Goal: Communication & Community: Answer question/provide support

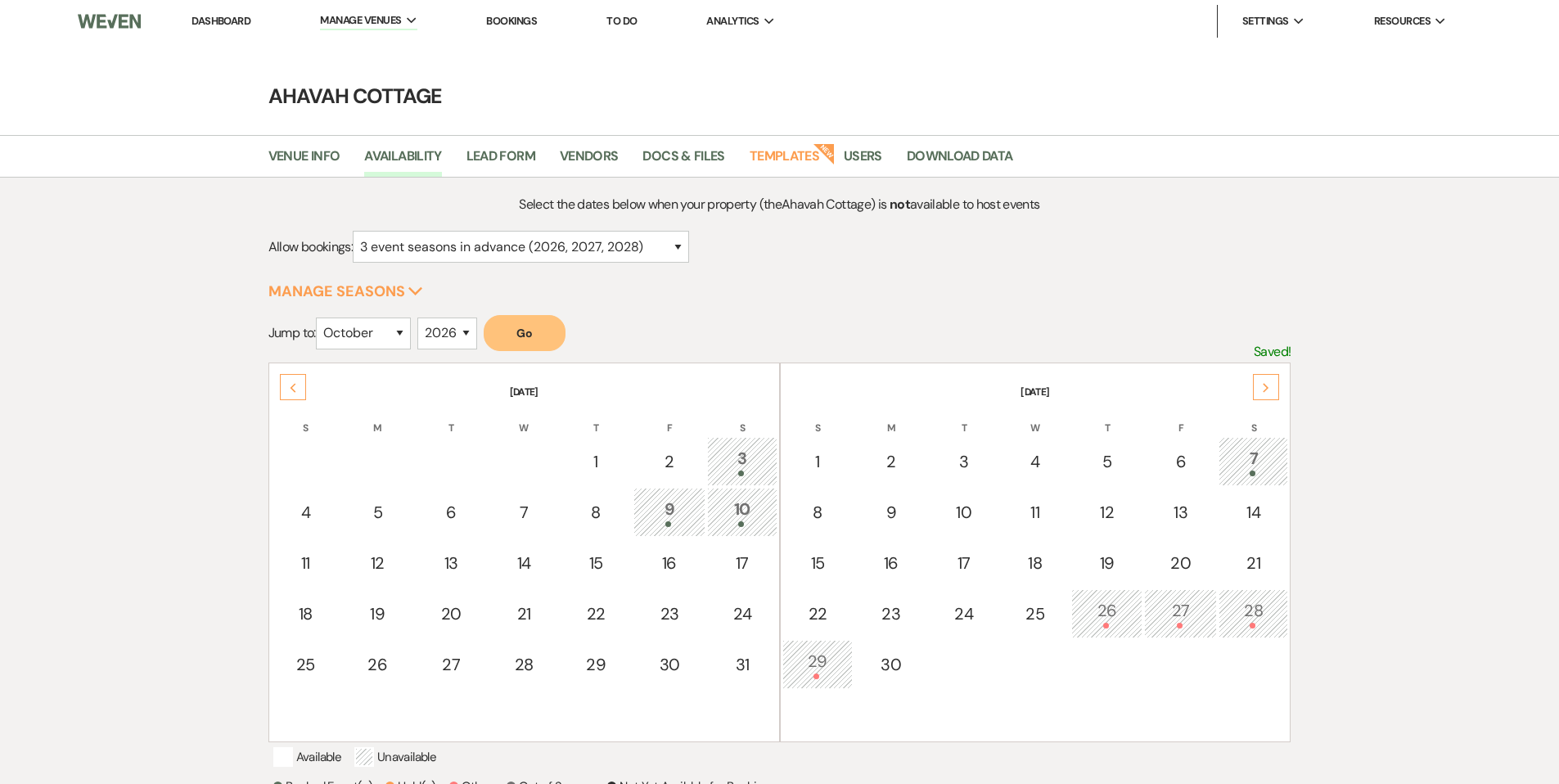
select select "3"
select select "10"
select select "2026"
click at [364, 55] on li "Ahavah Cottage" at bounding box center [402, 53] width 148 height 16
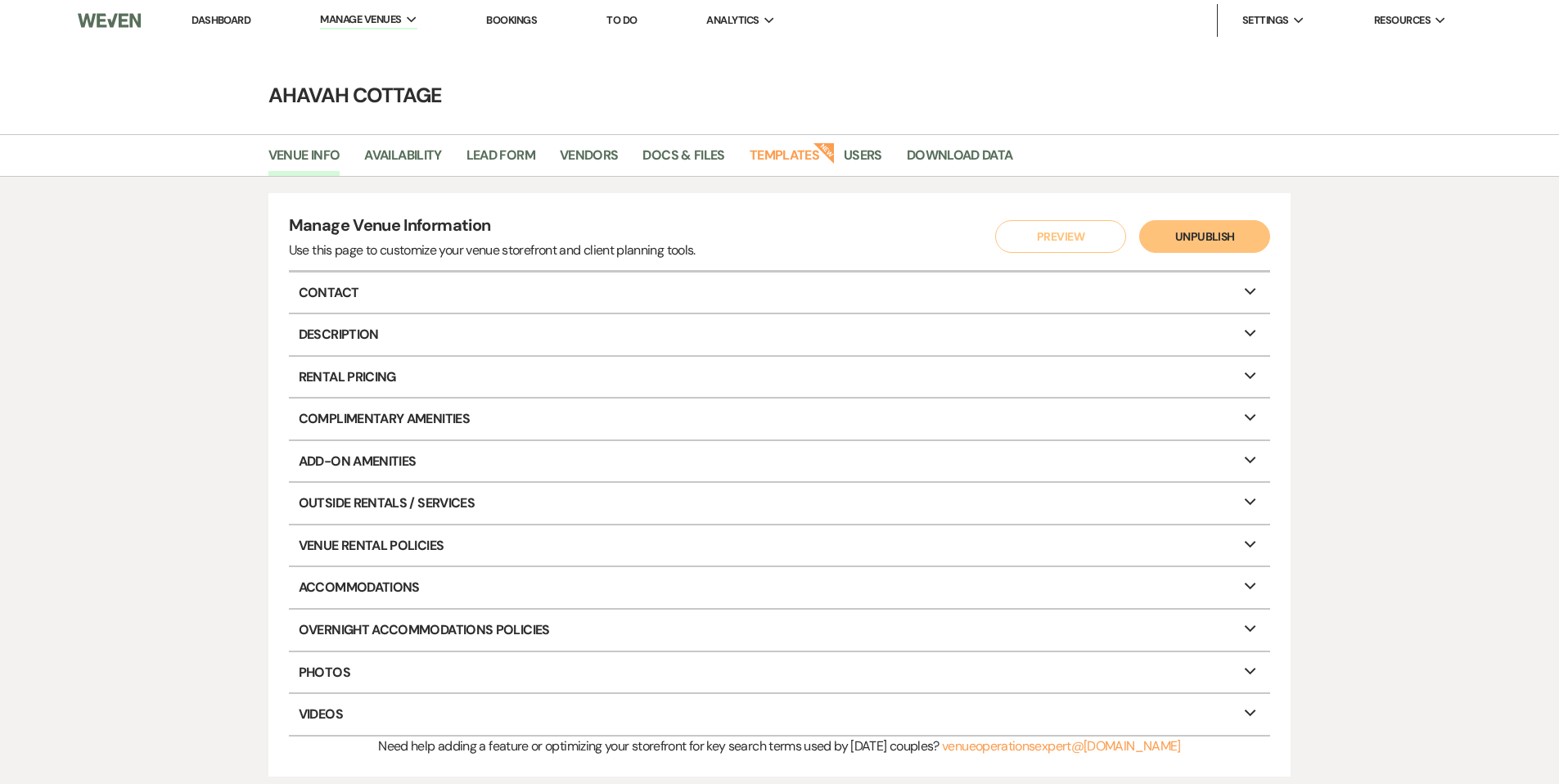
click at [230, 22] on link "Dashboard" at bounding box center [221, 20] width 59 height 14
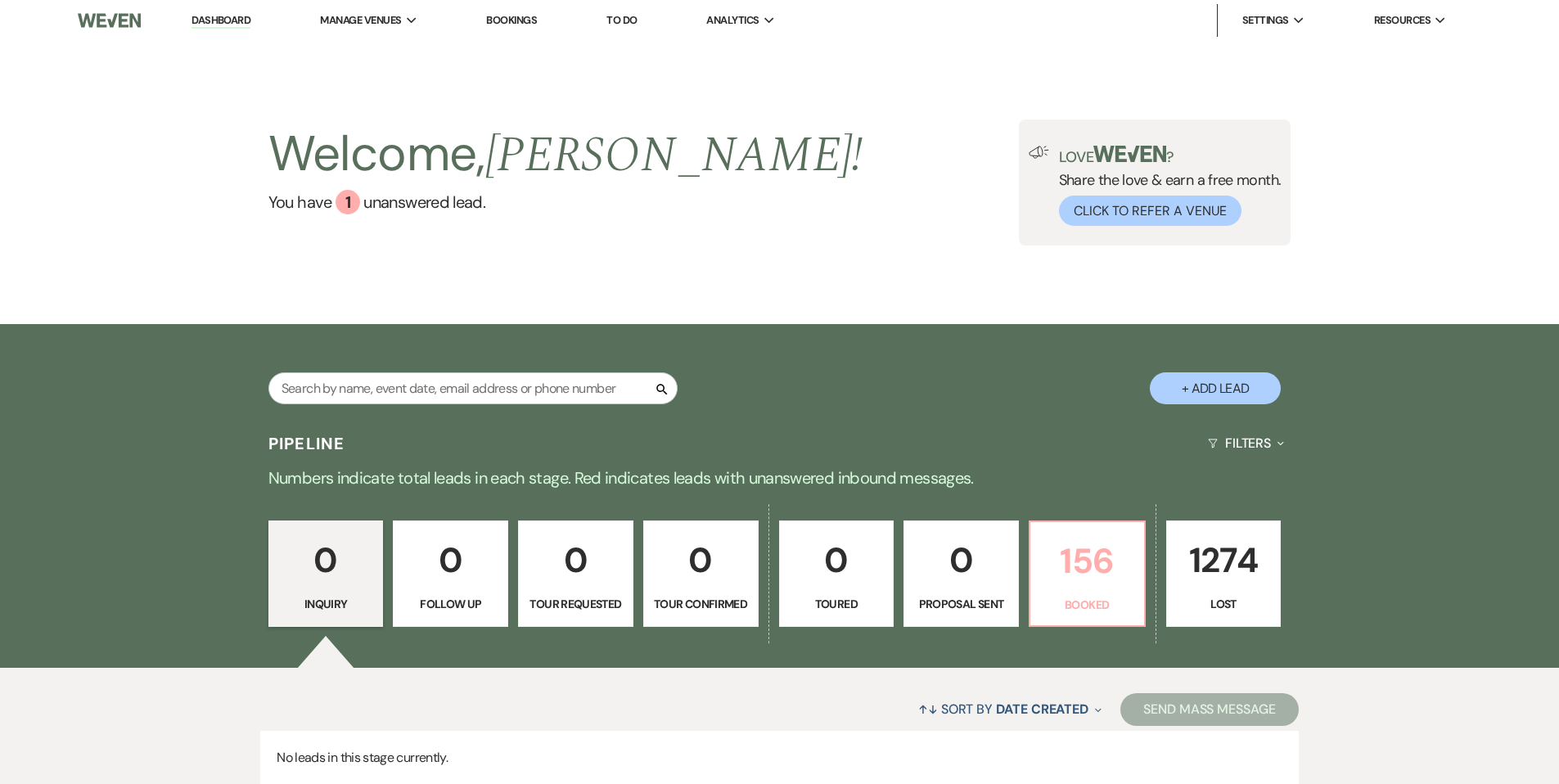
click at [1076, 558] on p "156" at bounding box center [1086, 561] width 94 height 55
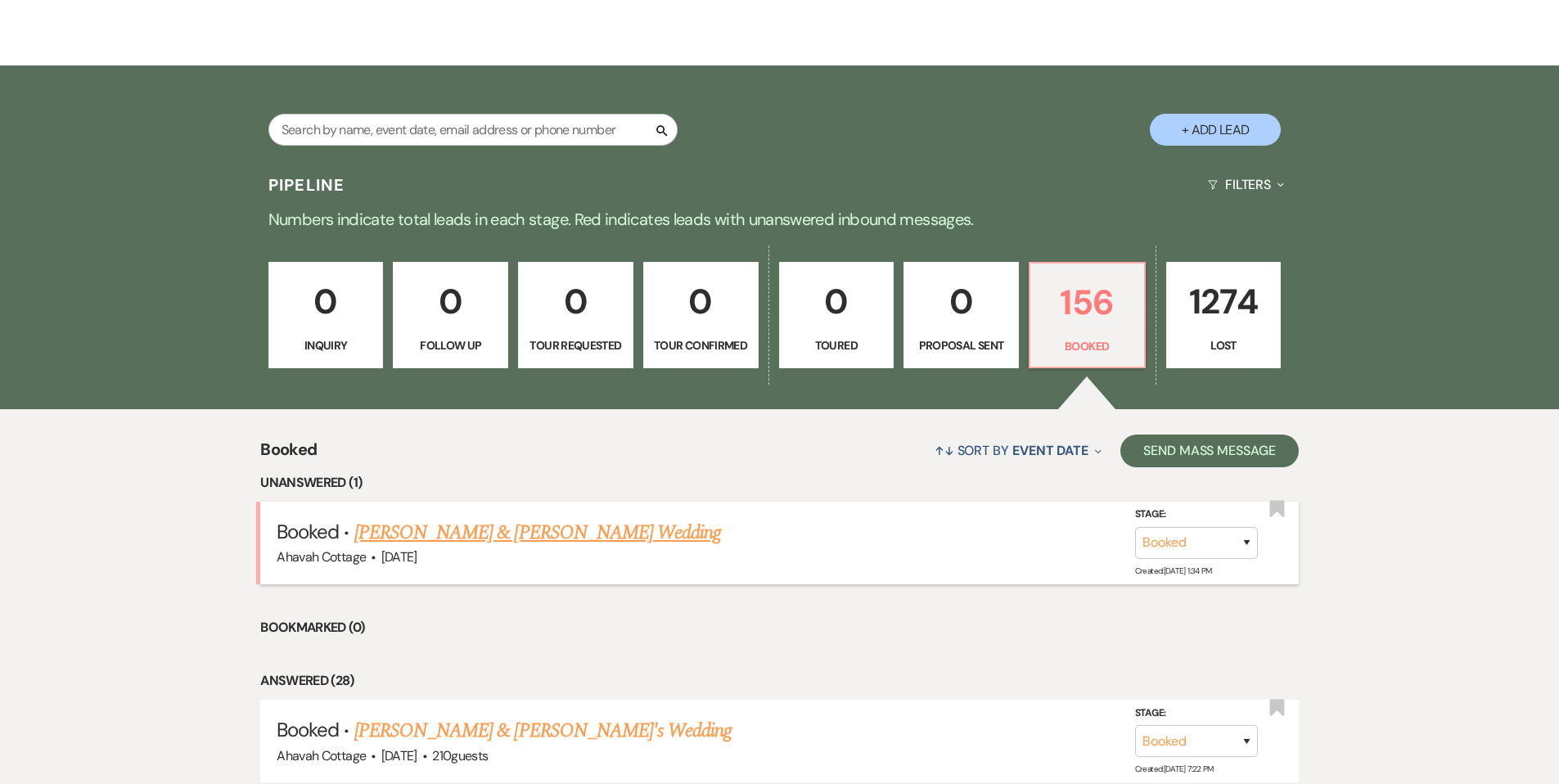
scroll to position [270, 0]
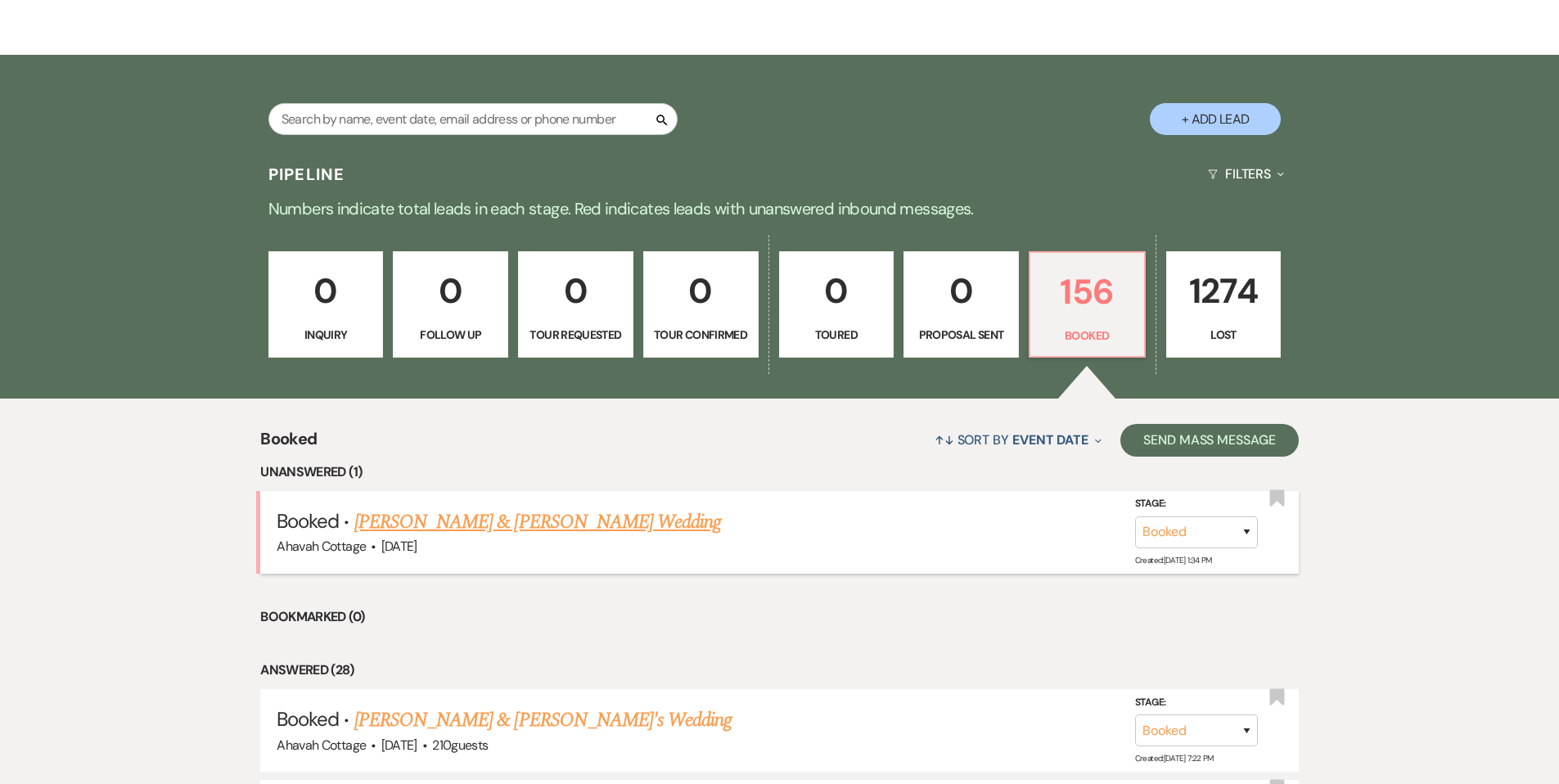
click at [622, 523] on link "[PERSON_NAME] & [PERSON_NAME] Wedding" at bounding box center [537, 522] width 367 height 29
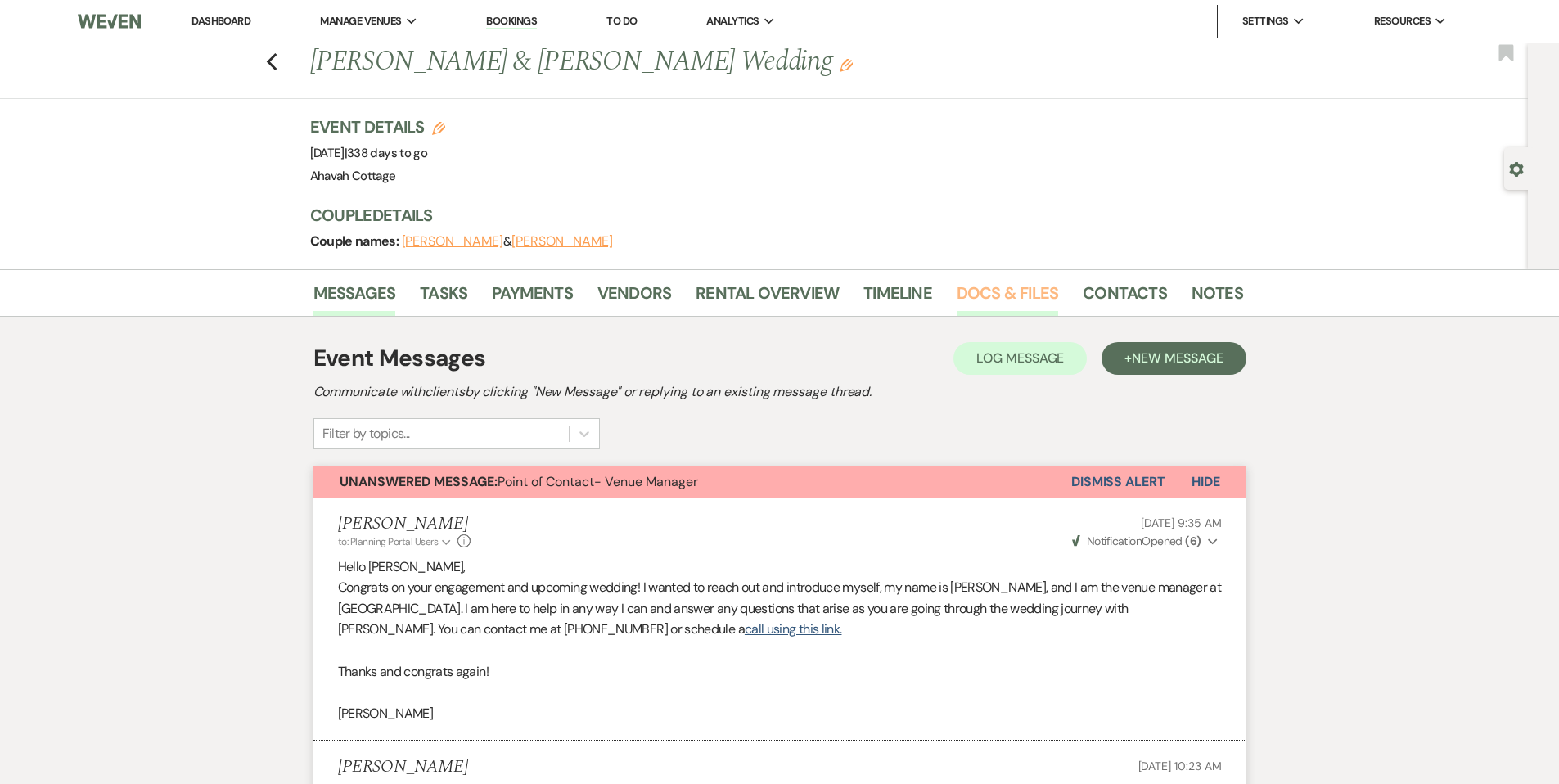
click at [970, 297] on link "Docs & Files" at bounding box center [1008, 298] width 102 height 36
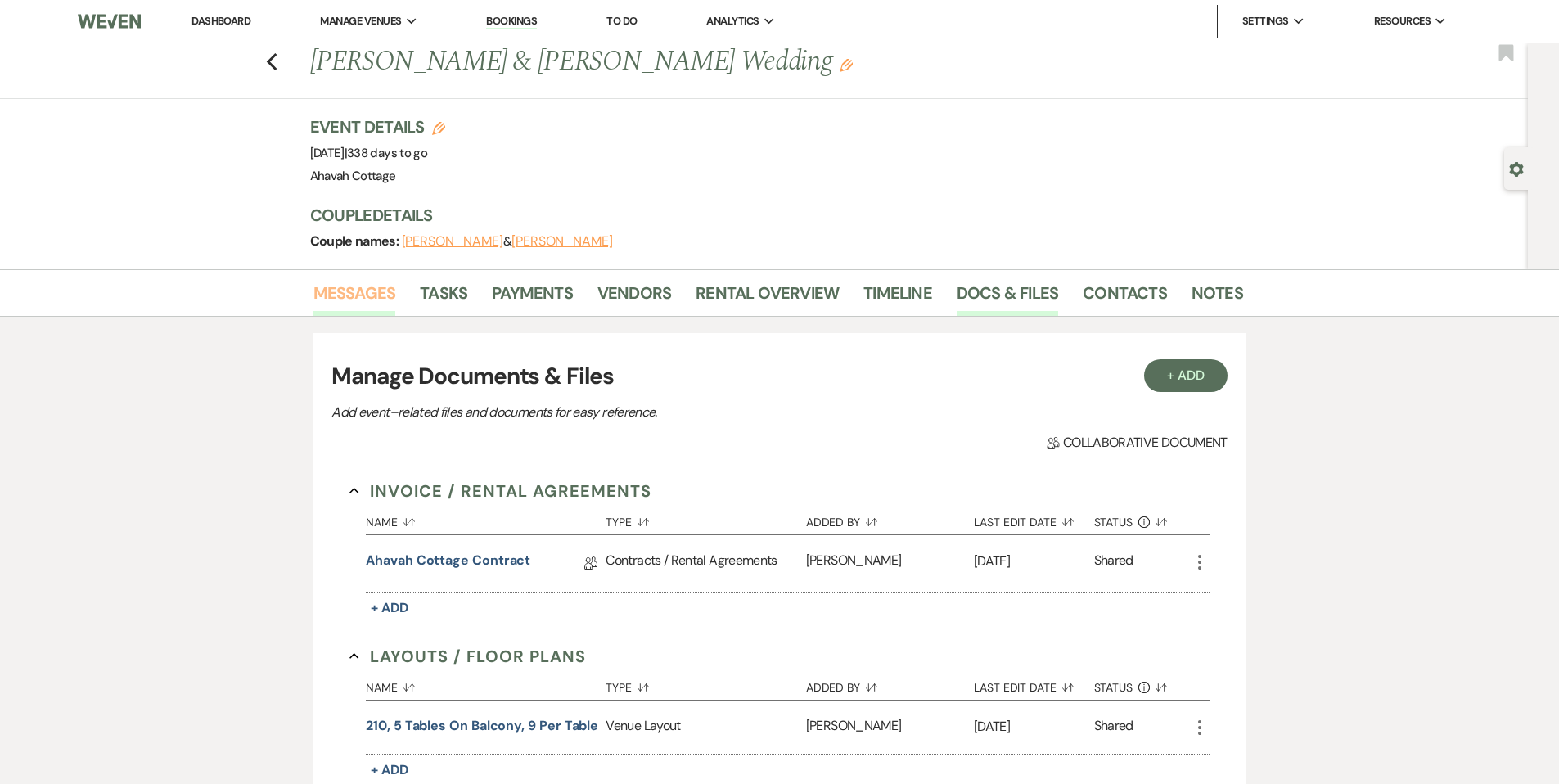
click at [363, 283] on link "Messages" at bounding box center [355, 298] width 83 height 36
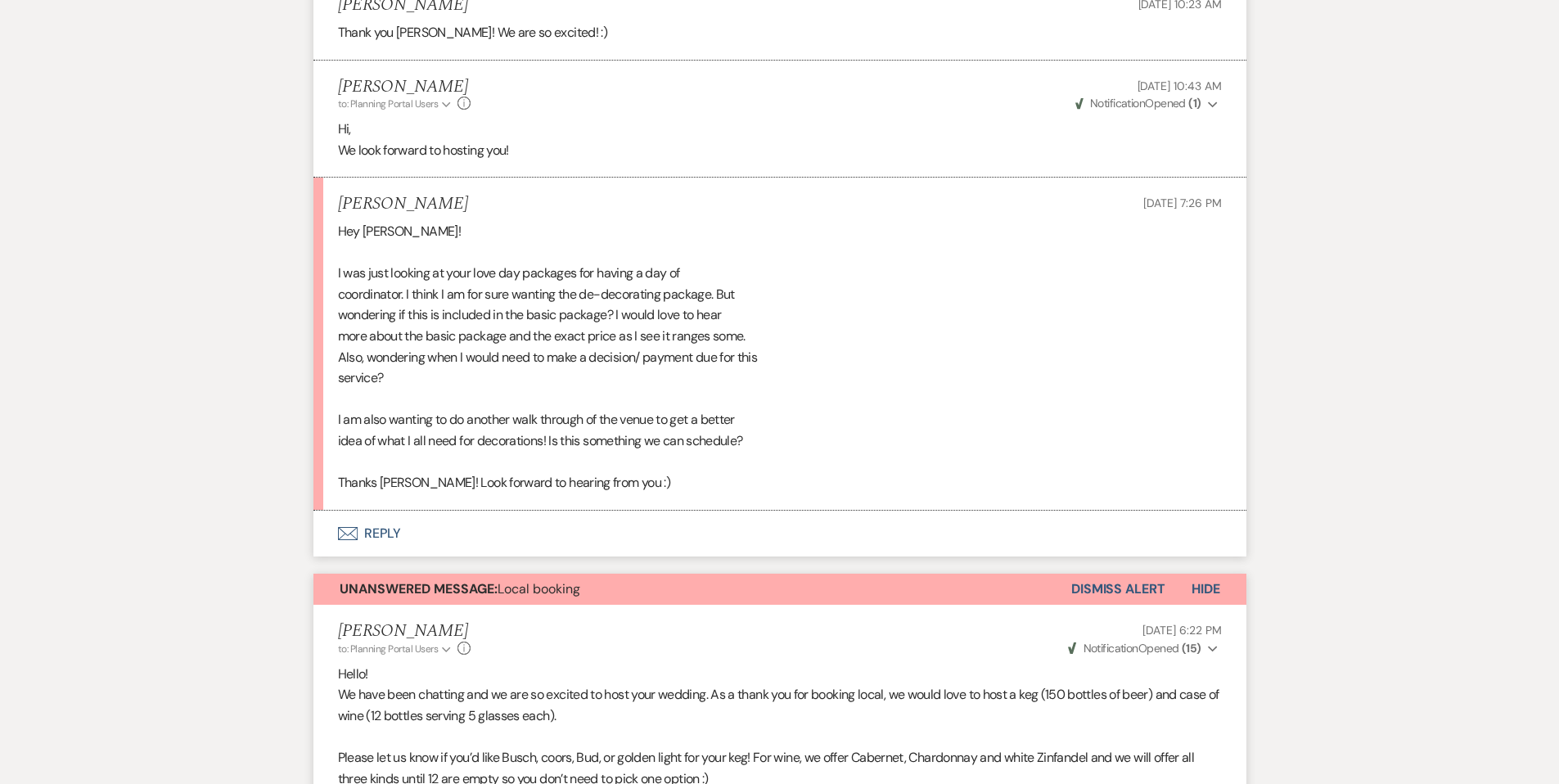
scroll to position [762, 0]
click at [368, 528] on button "Envelope Reply" at bounding box center [779, 532] width 933 height 46
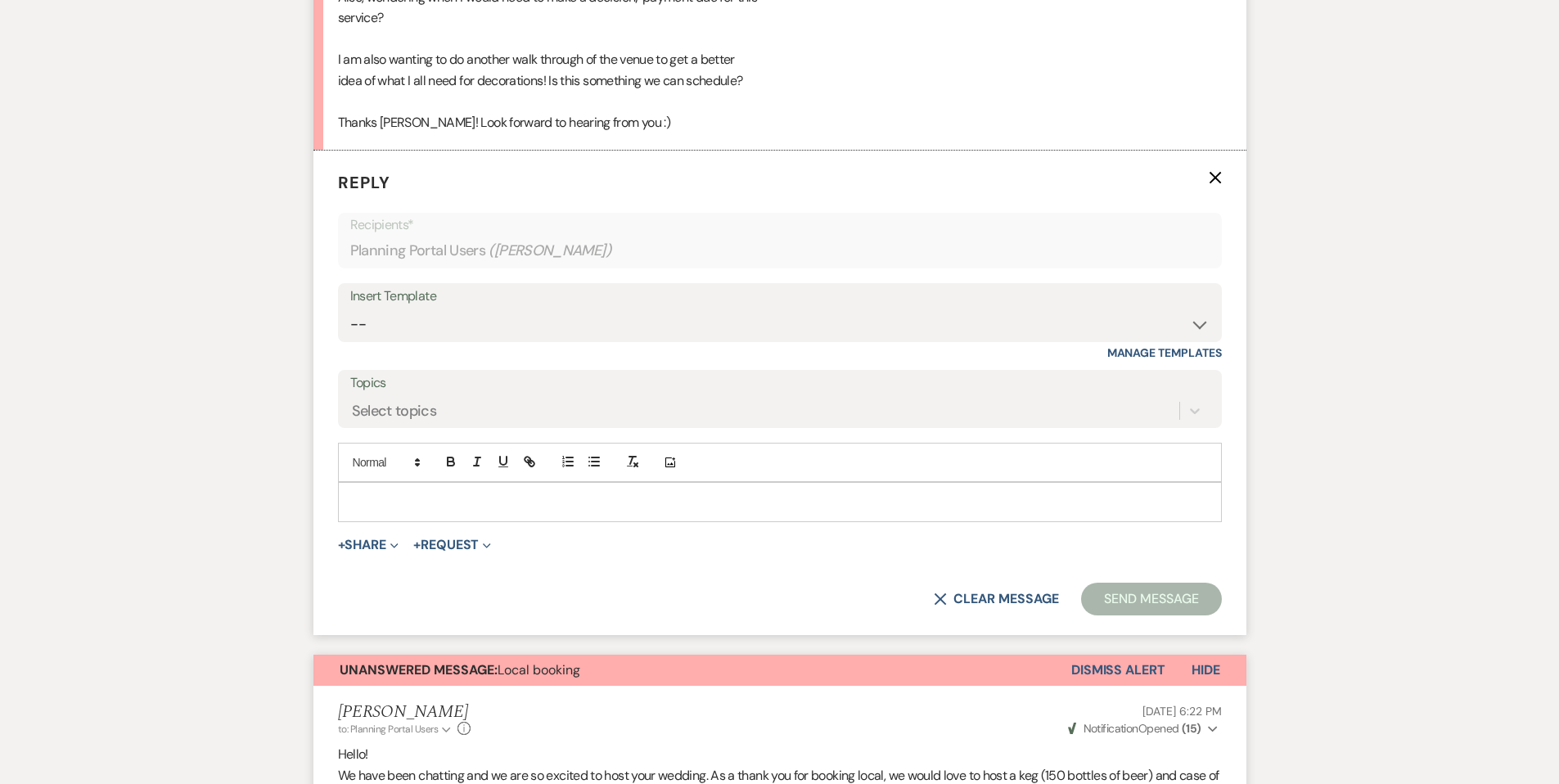
scroll to position [1122, 0]
click at [368, 496] on p at bounding box center [780, 500] width 858 height 18
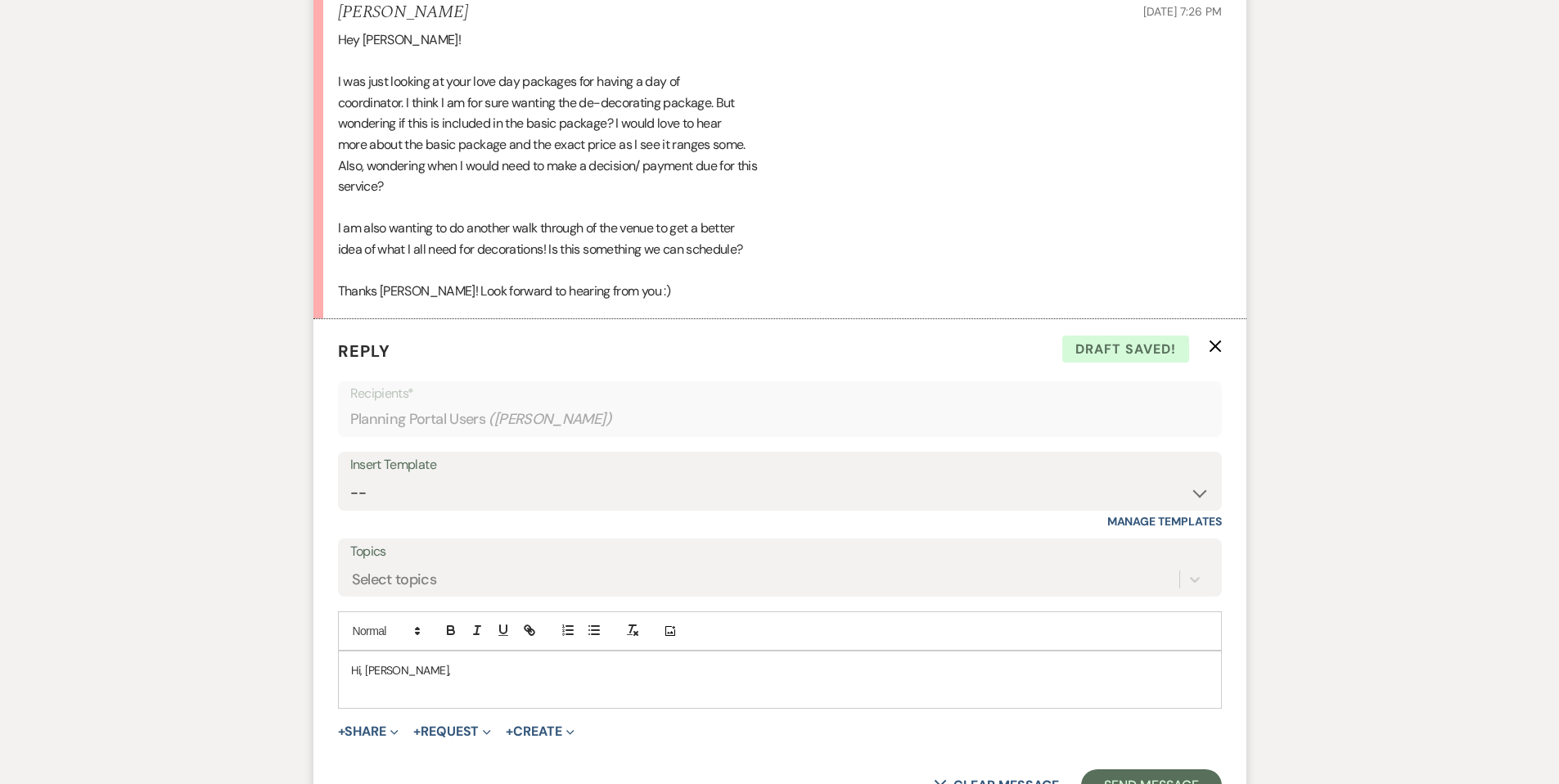
scroll to position [966, 0]
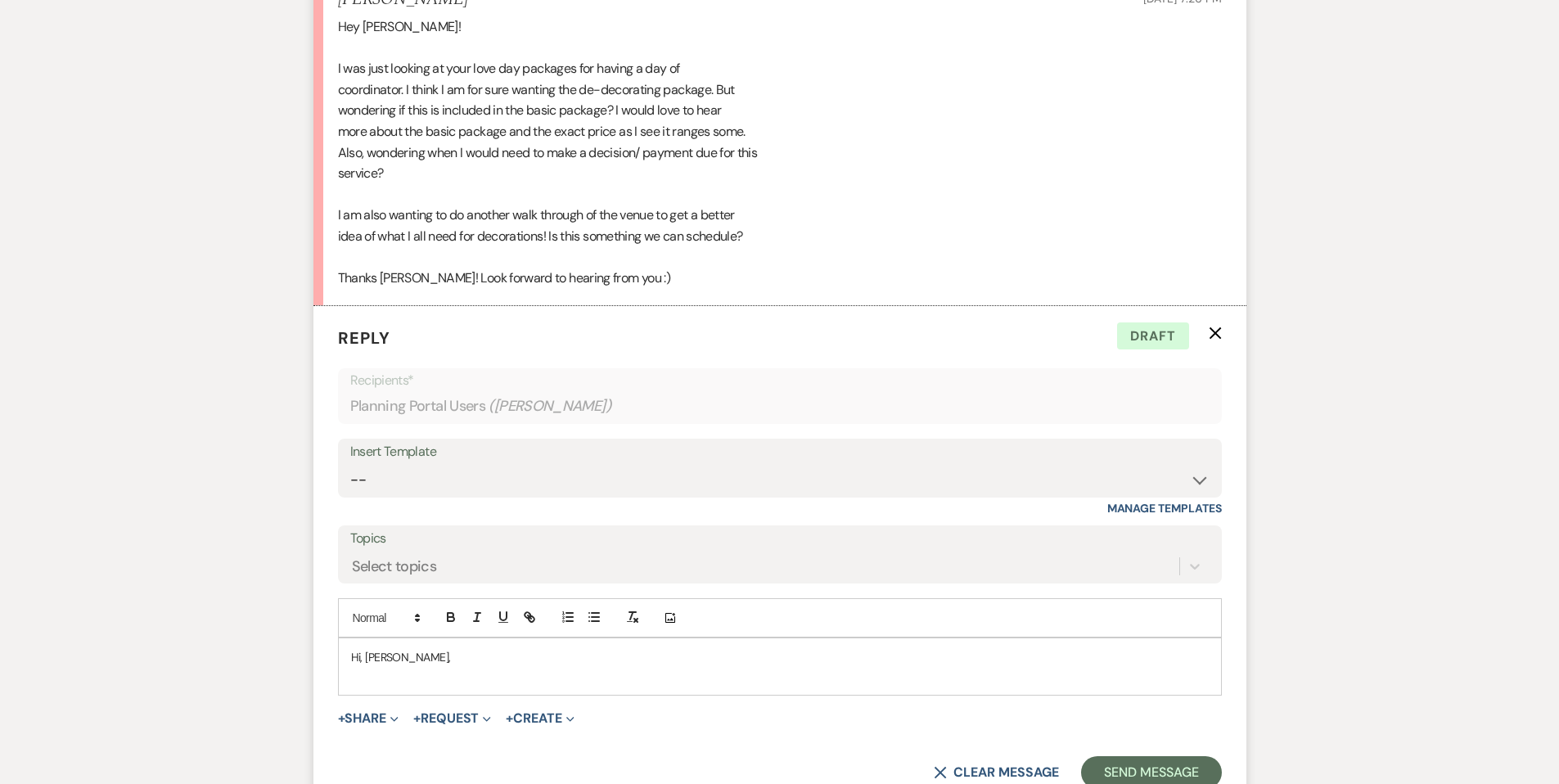
click at [364, 655] on p "Hi, [PERSON_NAME]," at bounding box center [780, 656] width 858 height 18
click at [411, 652] on p "Hi [PERSON_NAME]," at bounding box center [780, 656] width 858 height 18
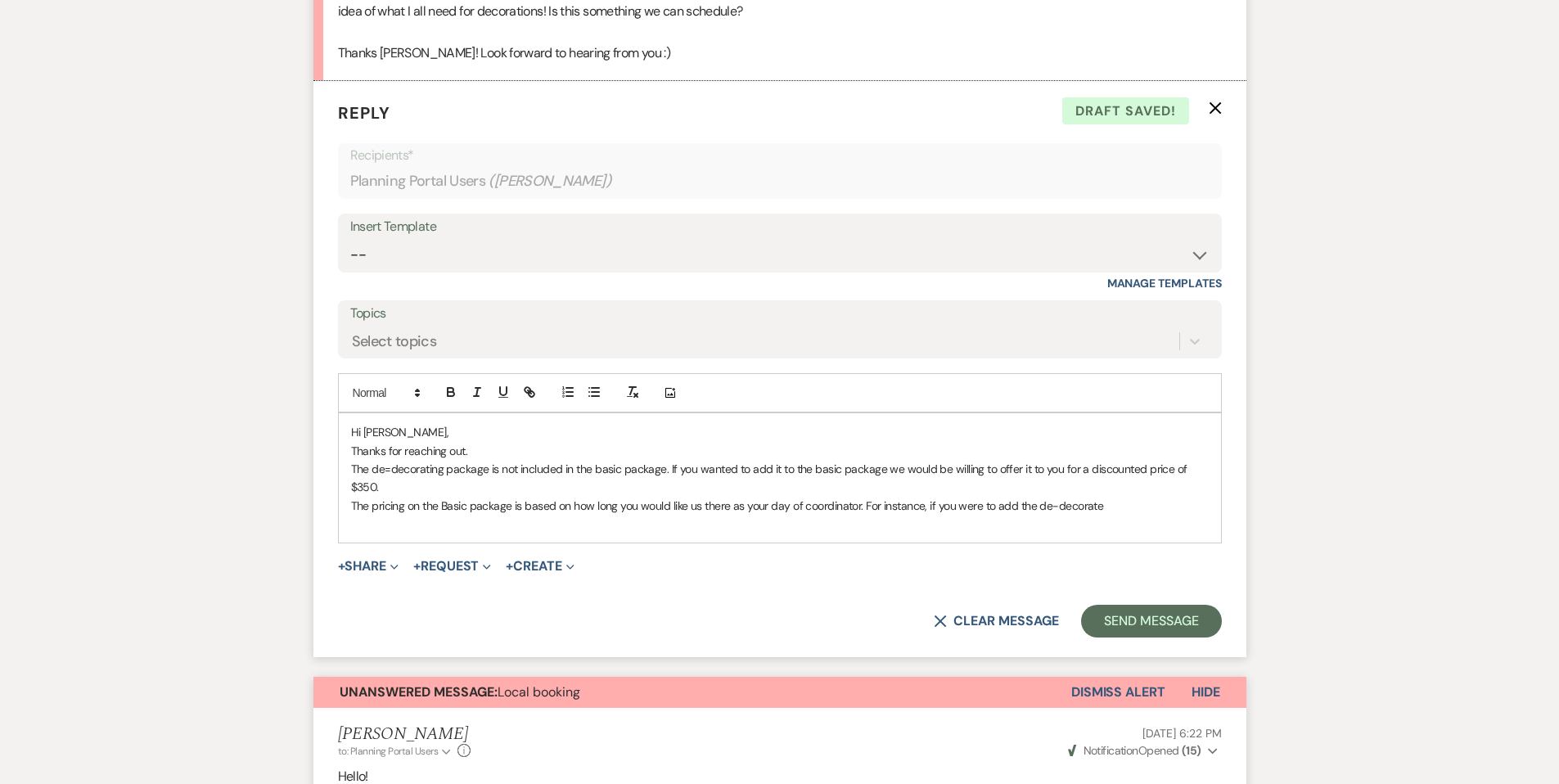
scroll to position [1189, 0]
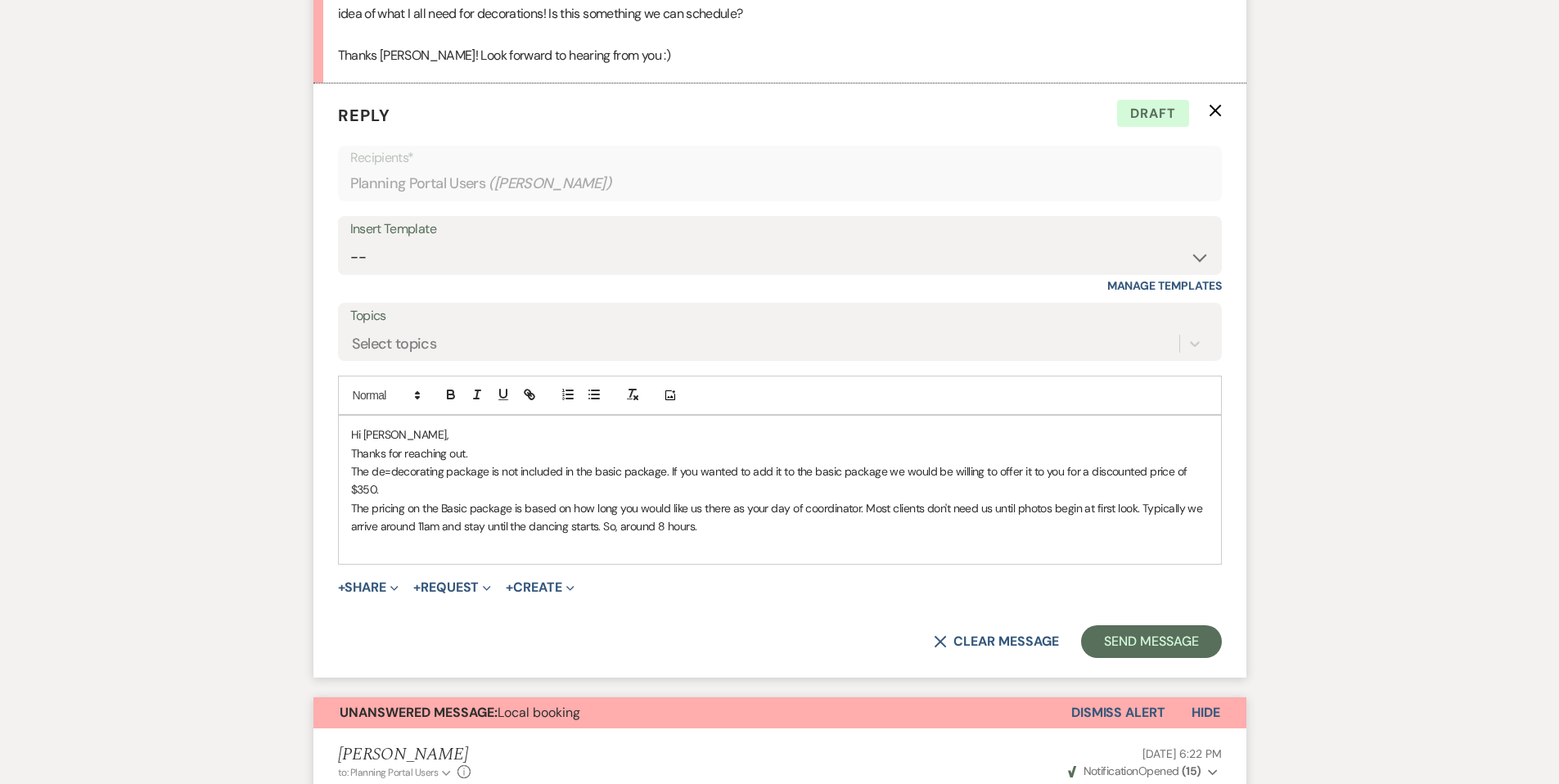
drag, startPoint x: 668, startPoint y: 468, endPoint x: 725, endPoint y: 492, distance: 61.8
click at [725, 492] on p "The de=decorating package is not included in the basic package. If you wanted t…" at bounding box center [780, 480] width 858 height 37
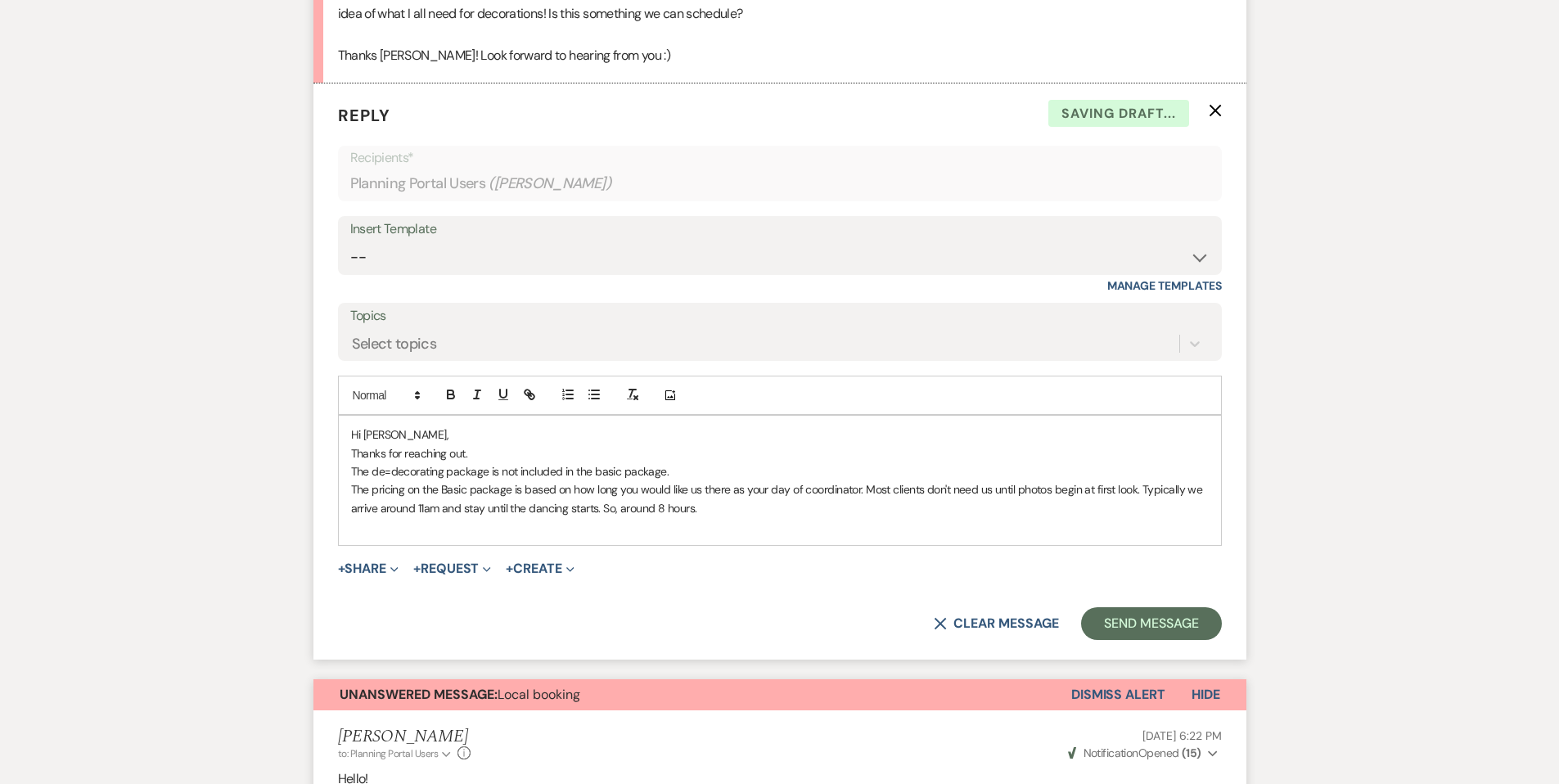
click at [482, 452] on p "Thanks for reaching out." at bounding box center [780, 453] width 858 height 18
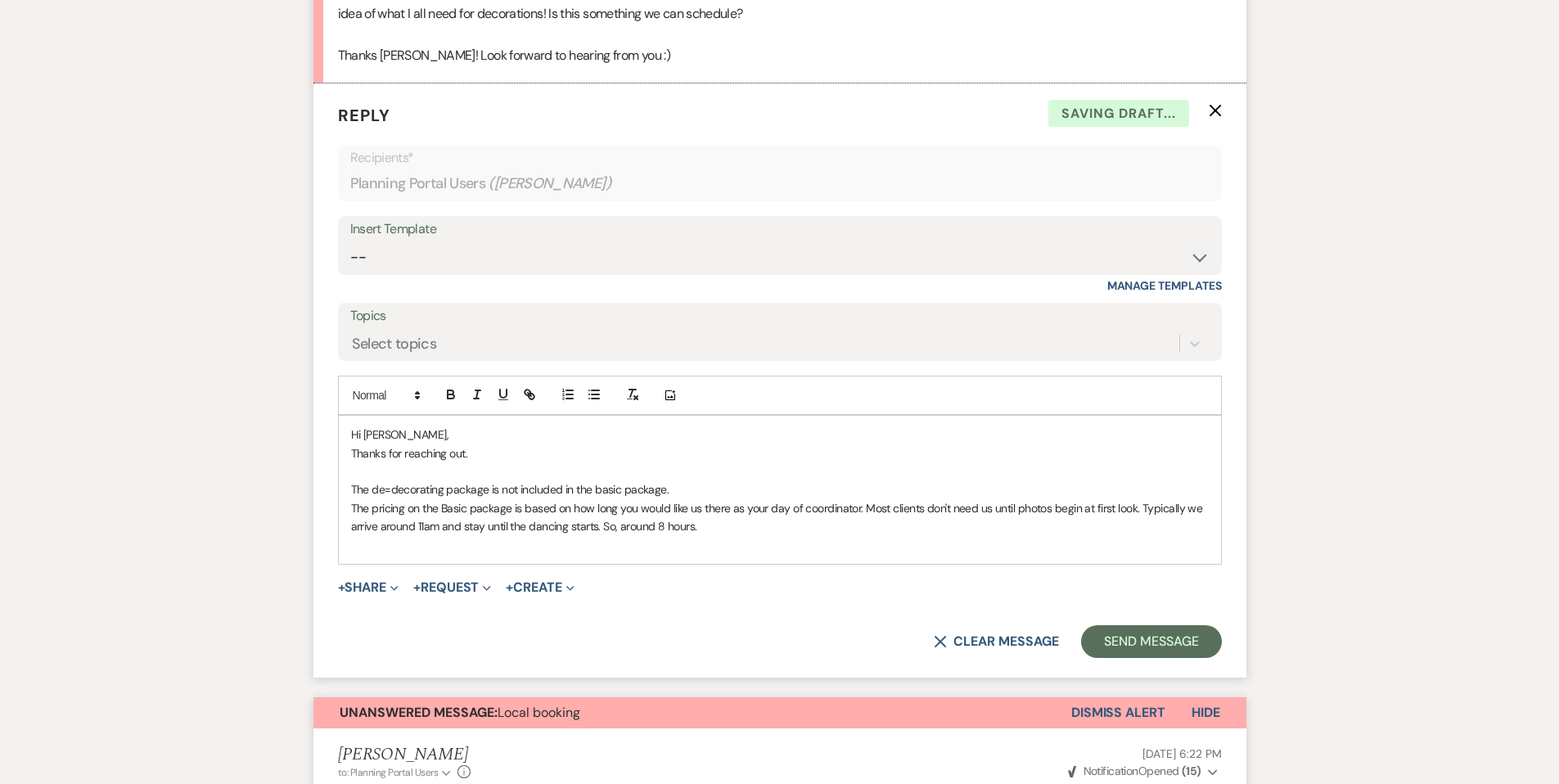
click at [731, 531] on p "The pricing on the Basic package is based on how long you would like us there a…" at bounding box center [780, 517] width 858 height 37
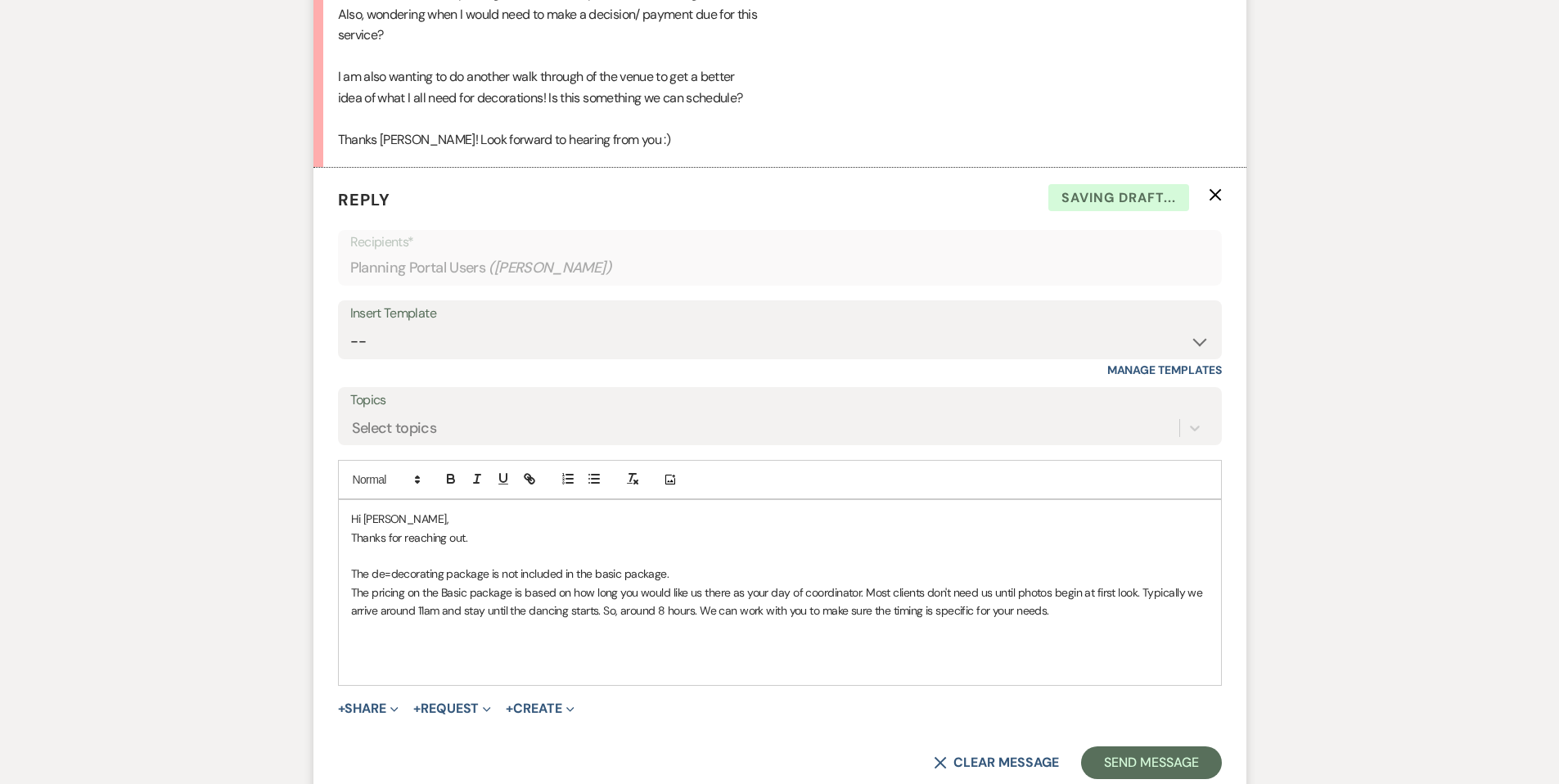
scroll to position [1102, 0]
click at [390, 574] on p "The de=decorating package is not included in the basic package." at bounding box center [780, 574] width 858 height 18
click at [465, 640] on p at bounding box center [780, 649] width 858 height 18
click at [684, 575] on p "The de-decorating package is not included in the basic package." at bounding box center [780, 574] width 858 height 18
drag, startPoint x: 354, startPoint y: 573, endPoint x: 1060, endPoint y: 607, distance: 706.8
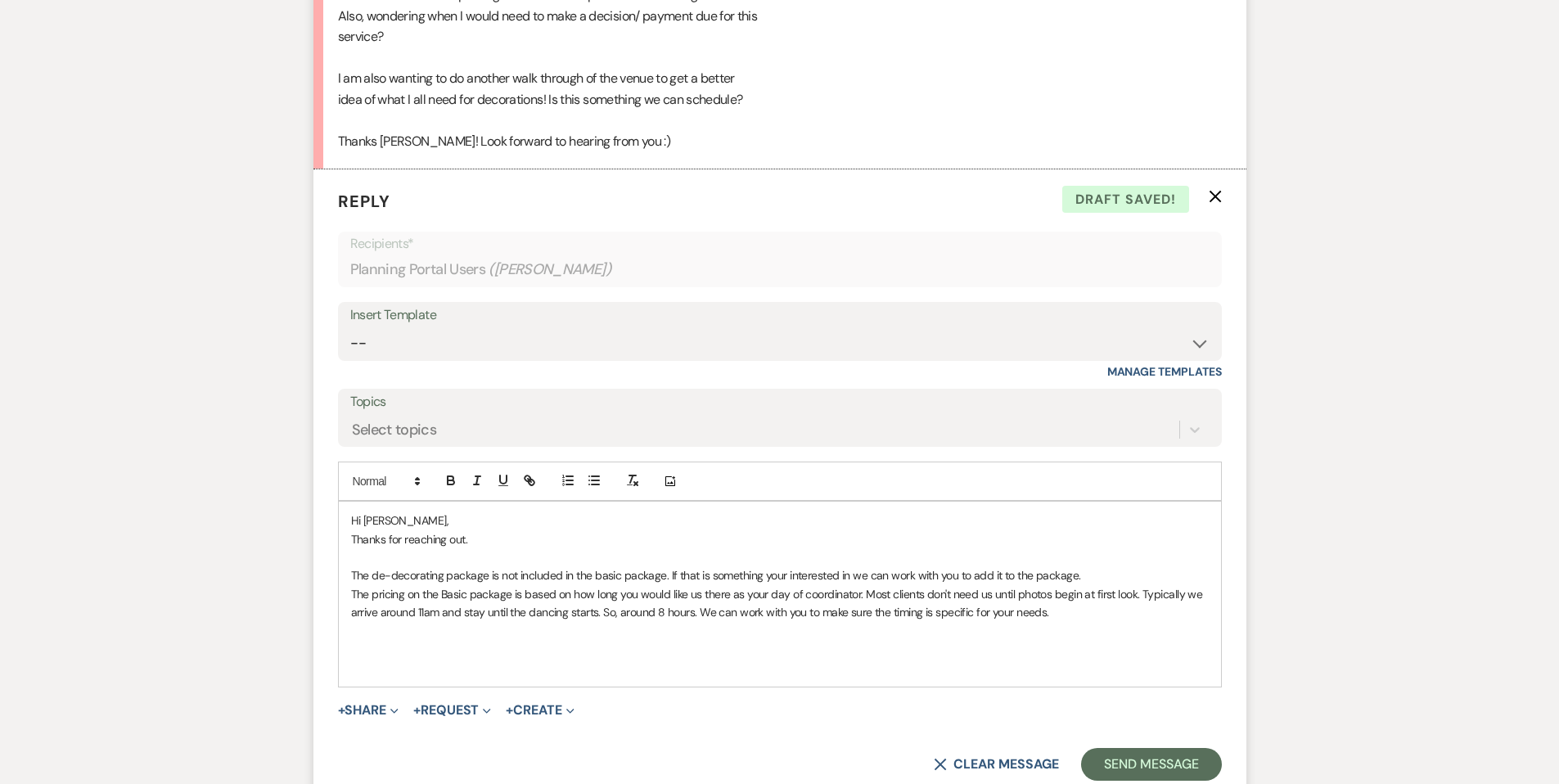
click at [1064, 607] on div "Hi [PERSON_NAME], Thanks for reaching out. The de-decorating package is not inc…" at bounding box center [780, 593] width 882 height 185
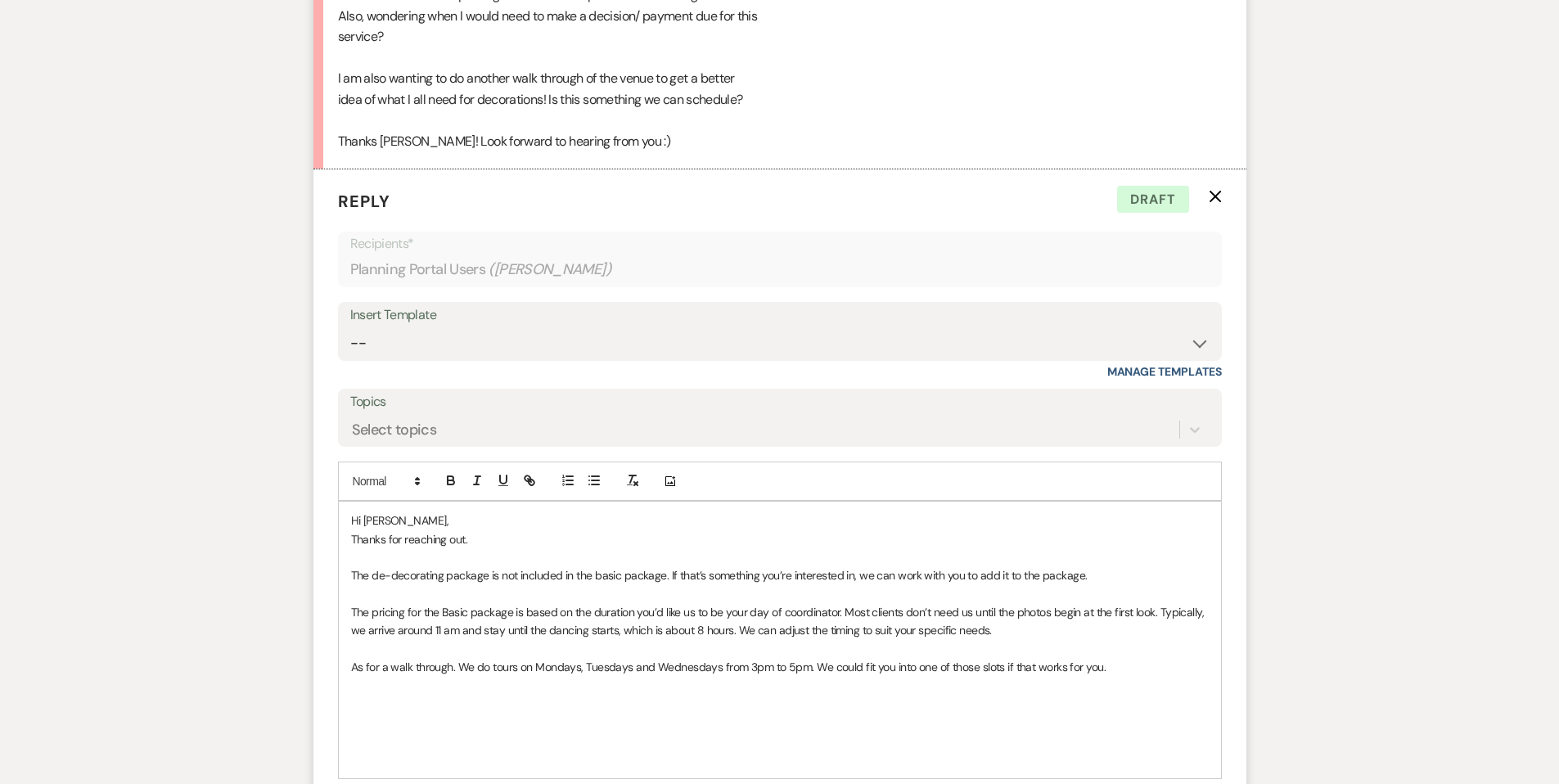
click at [1127, 676] on p at bounding box center [780, 685] width 858 height 18
click at [1125, 676] on p at bounding box center [780, 685] width 858 height 18
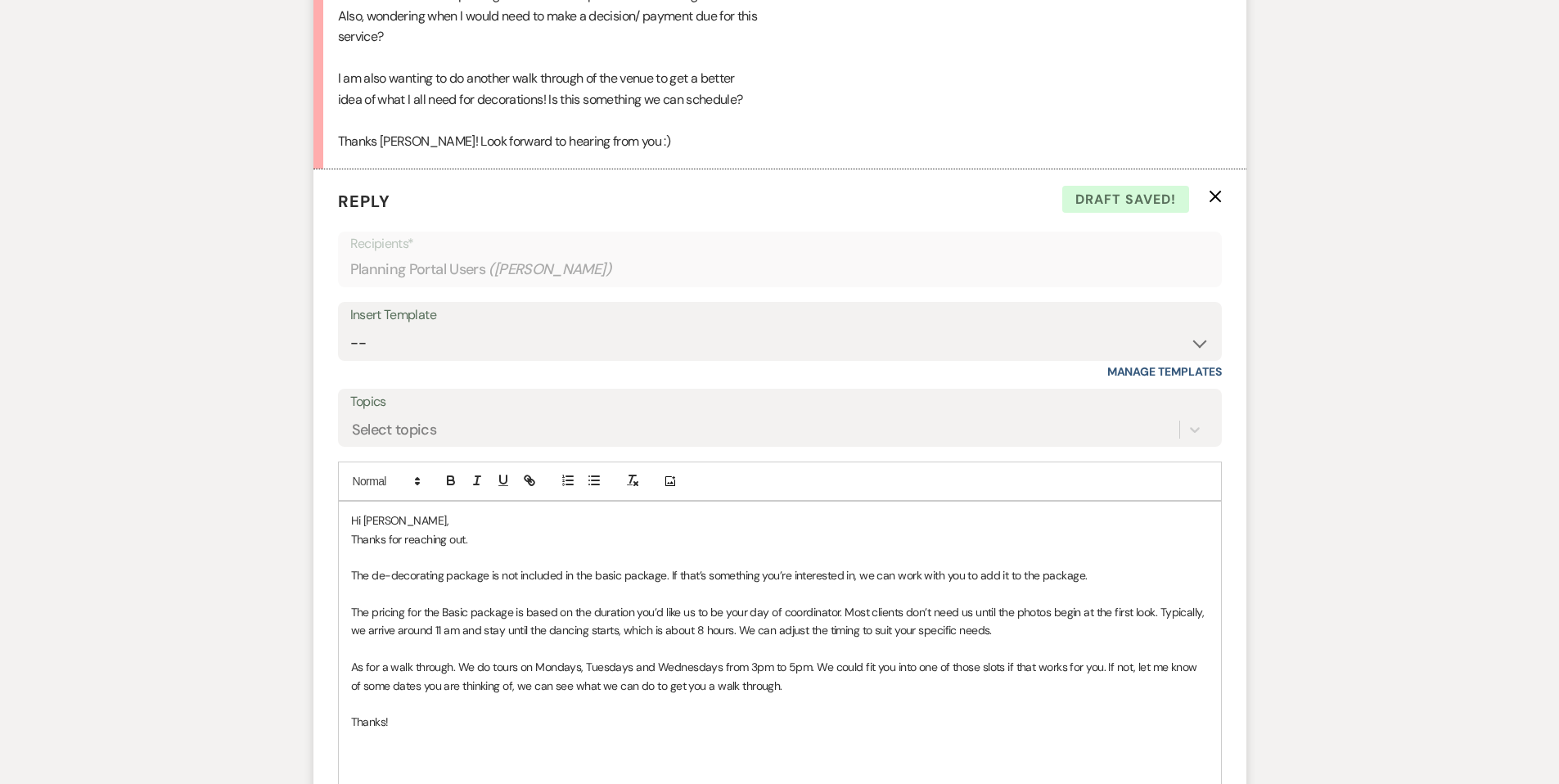
click at [392, 718] on p "Thanks!" at bounding box center [780, 721] width 858 height 18
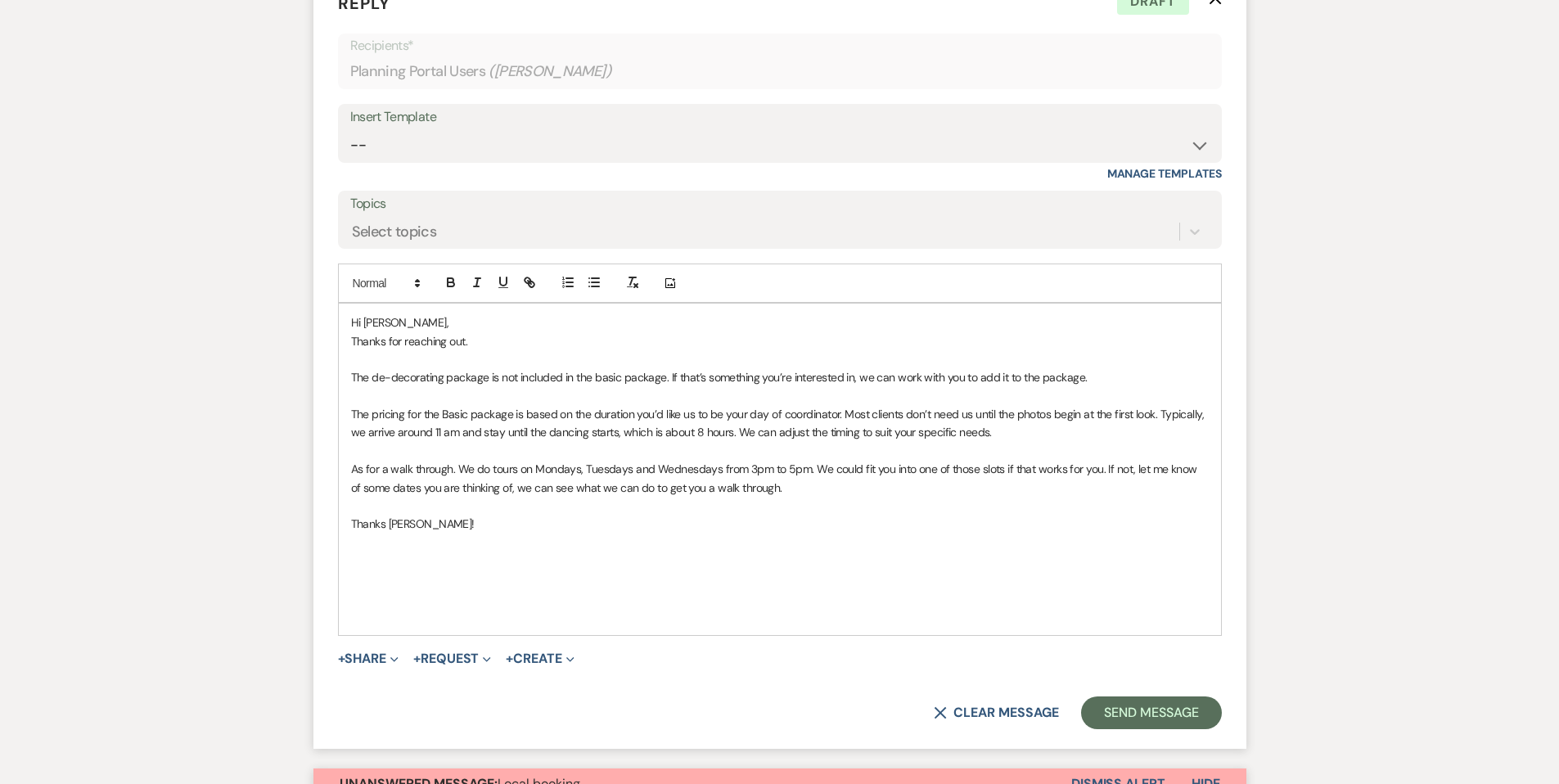
scroll to position [1307, 0]
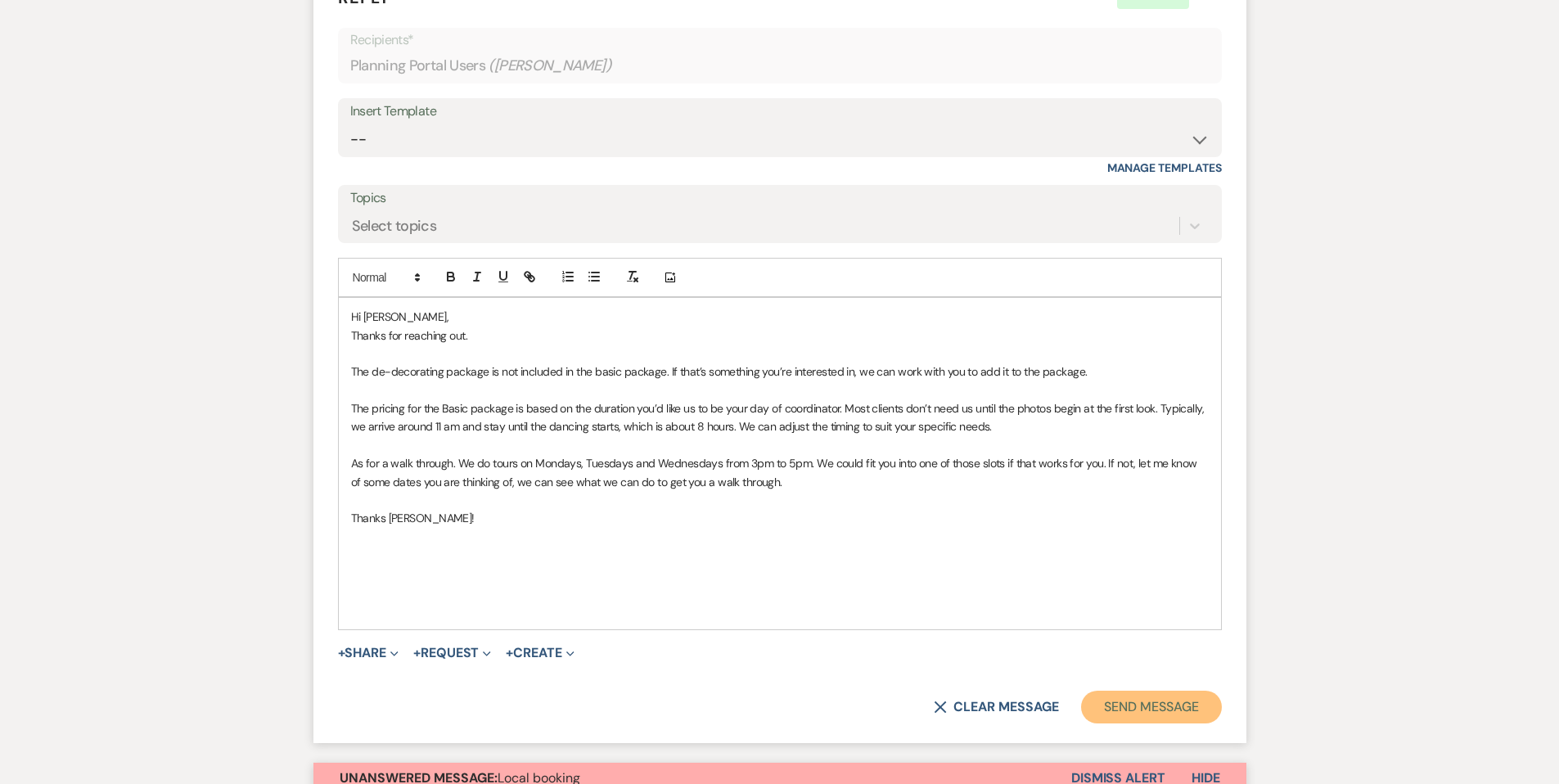
click at [1110, 701] on button "Send Message" at bounding box center [1151, 706] width 140 height 33
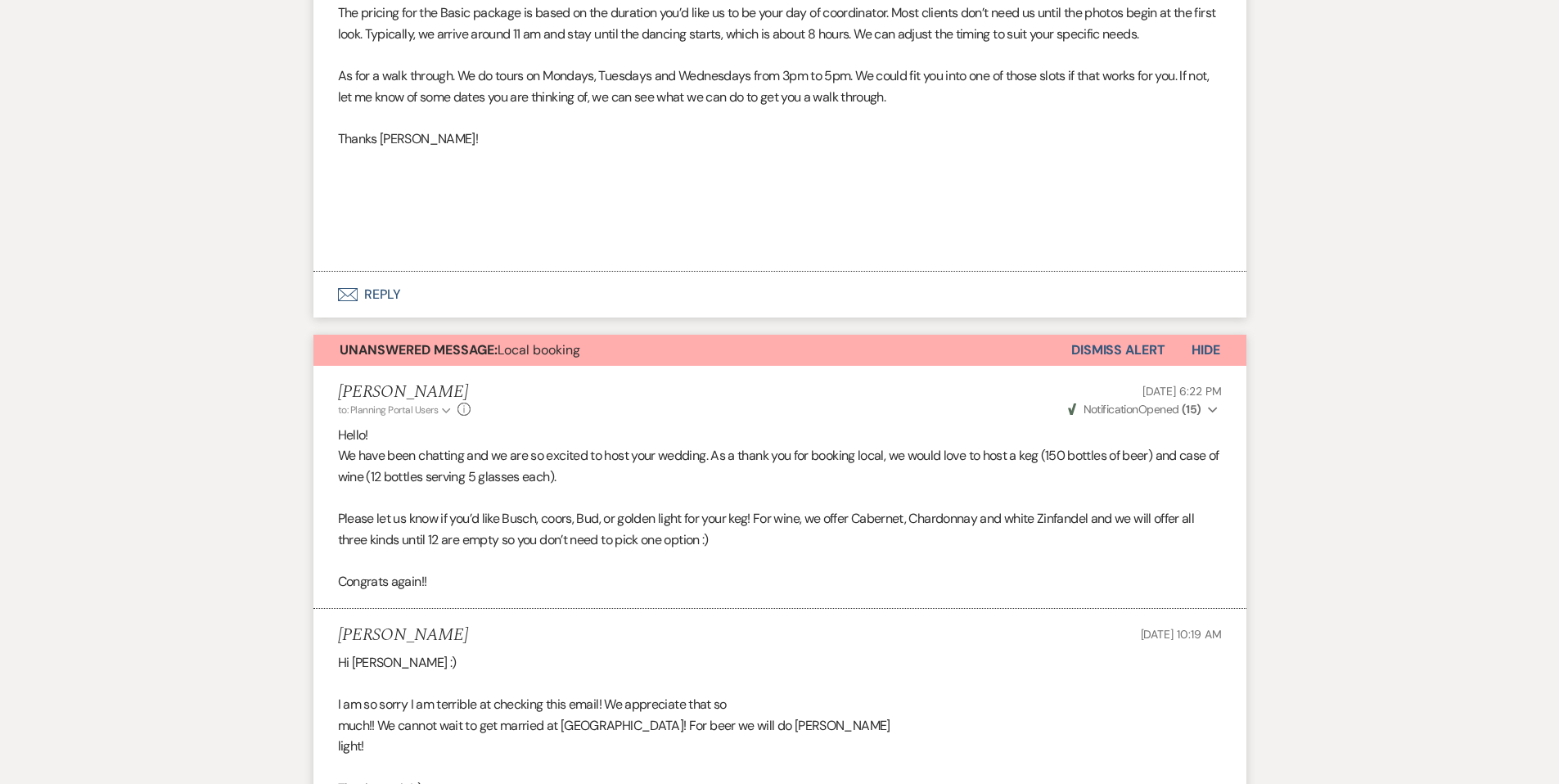
scroll to position [1412, 0]
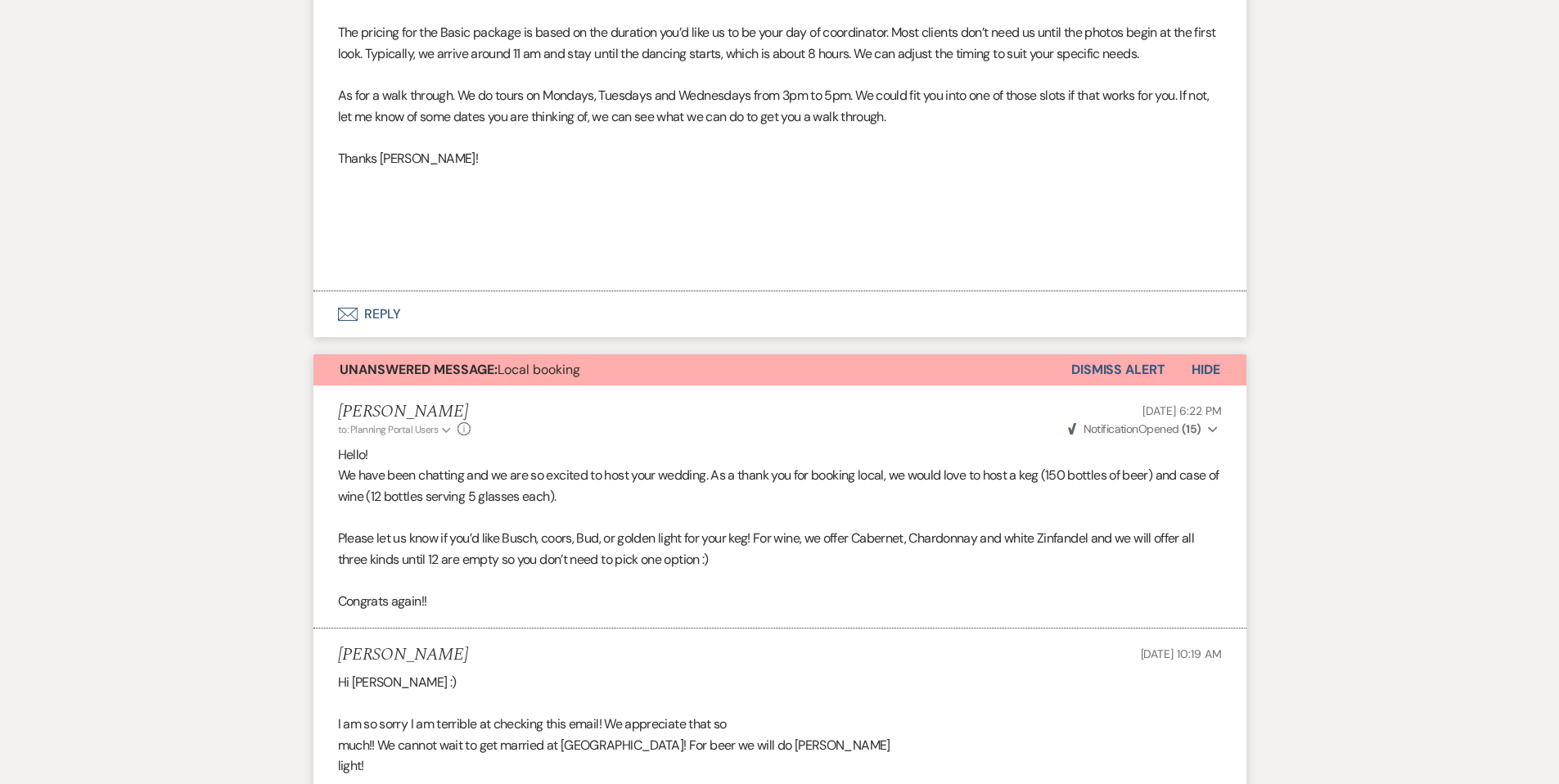
click at [487, 366] on strong "Unanswered Message:" at bounding box center [418, 369] width 158 height 17
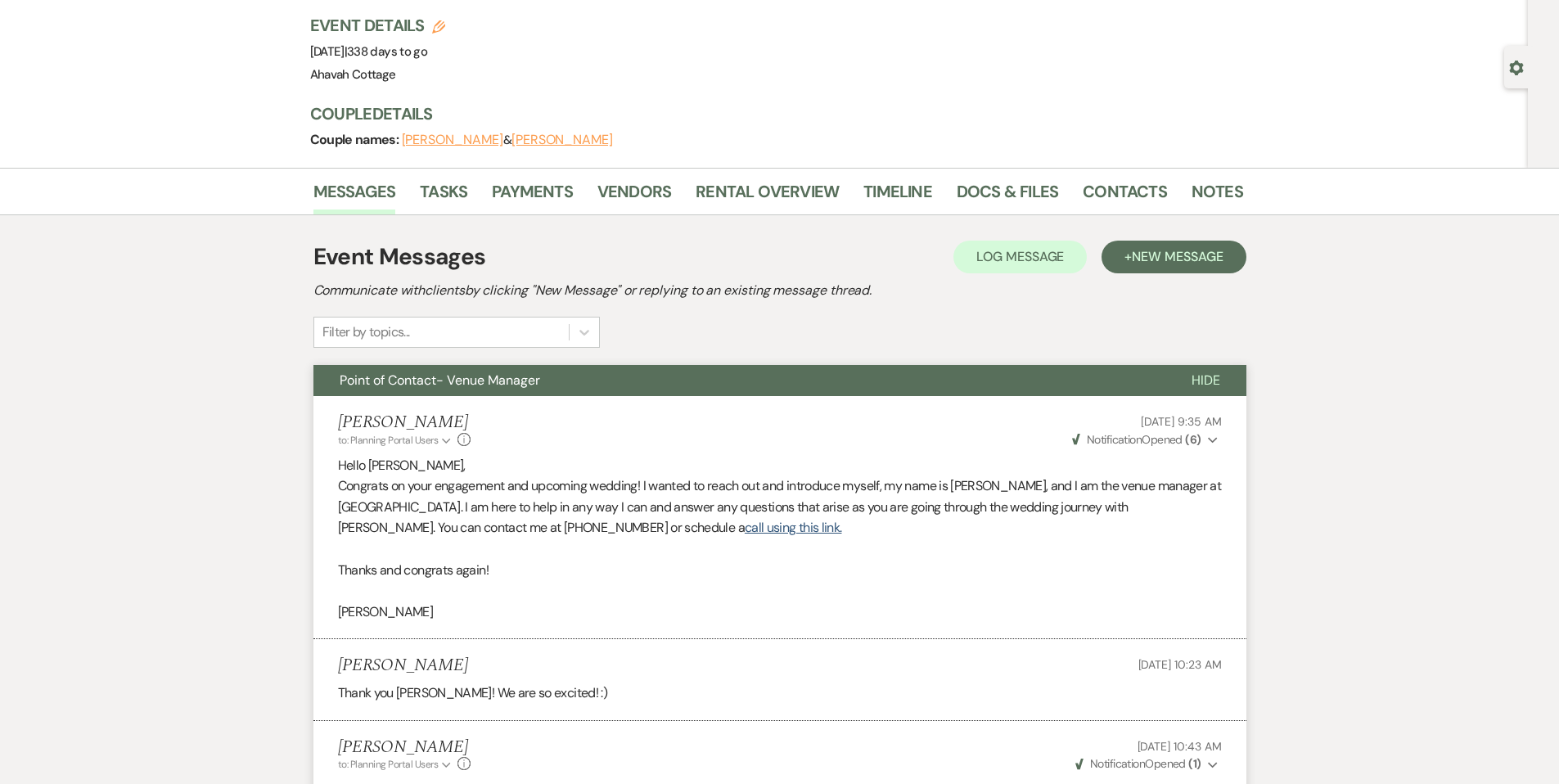
scroll to position [47, 0]
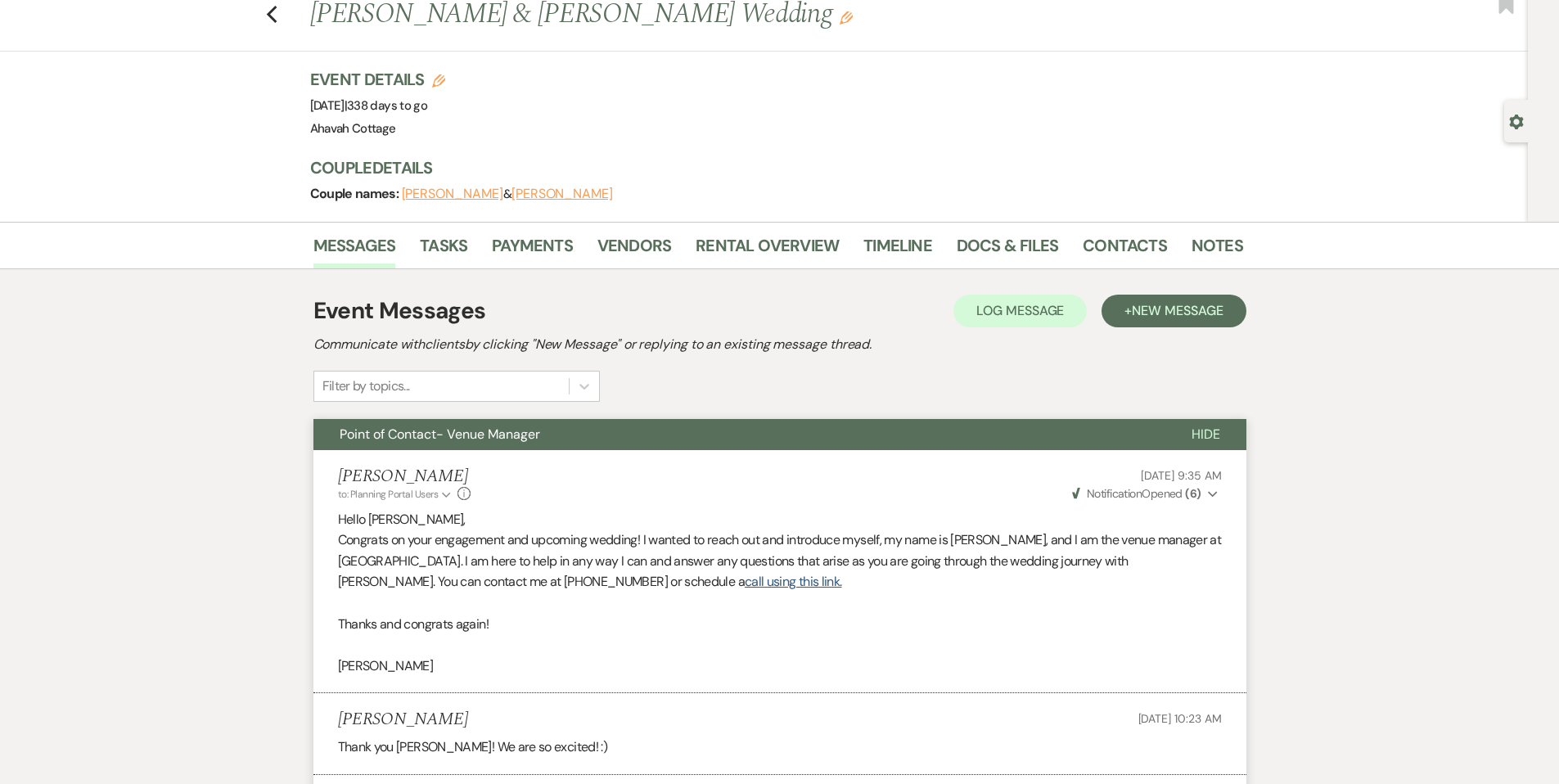
click at [506, 432] on span "Point of Contact- Venue Manager" at bounding box center [440, 434] width 200 height 17
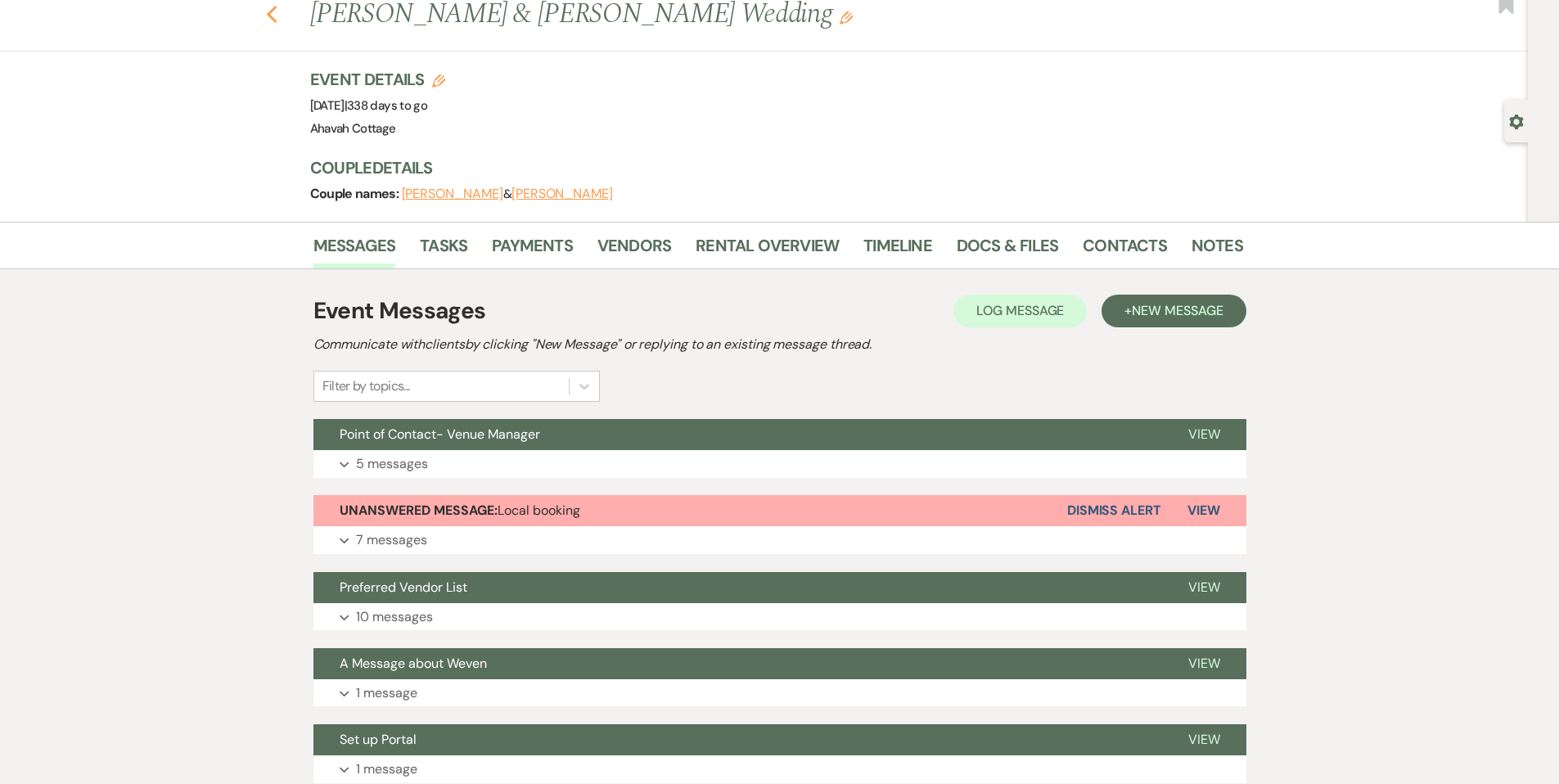
click at [277, 11] on use "button" at bounding box center [271, 15] width 10 height 18
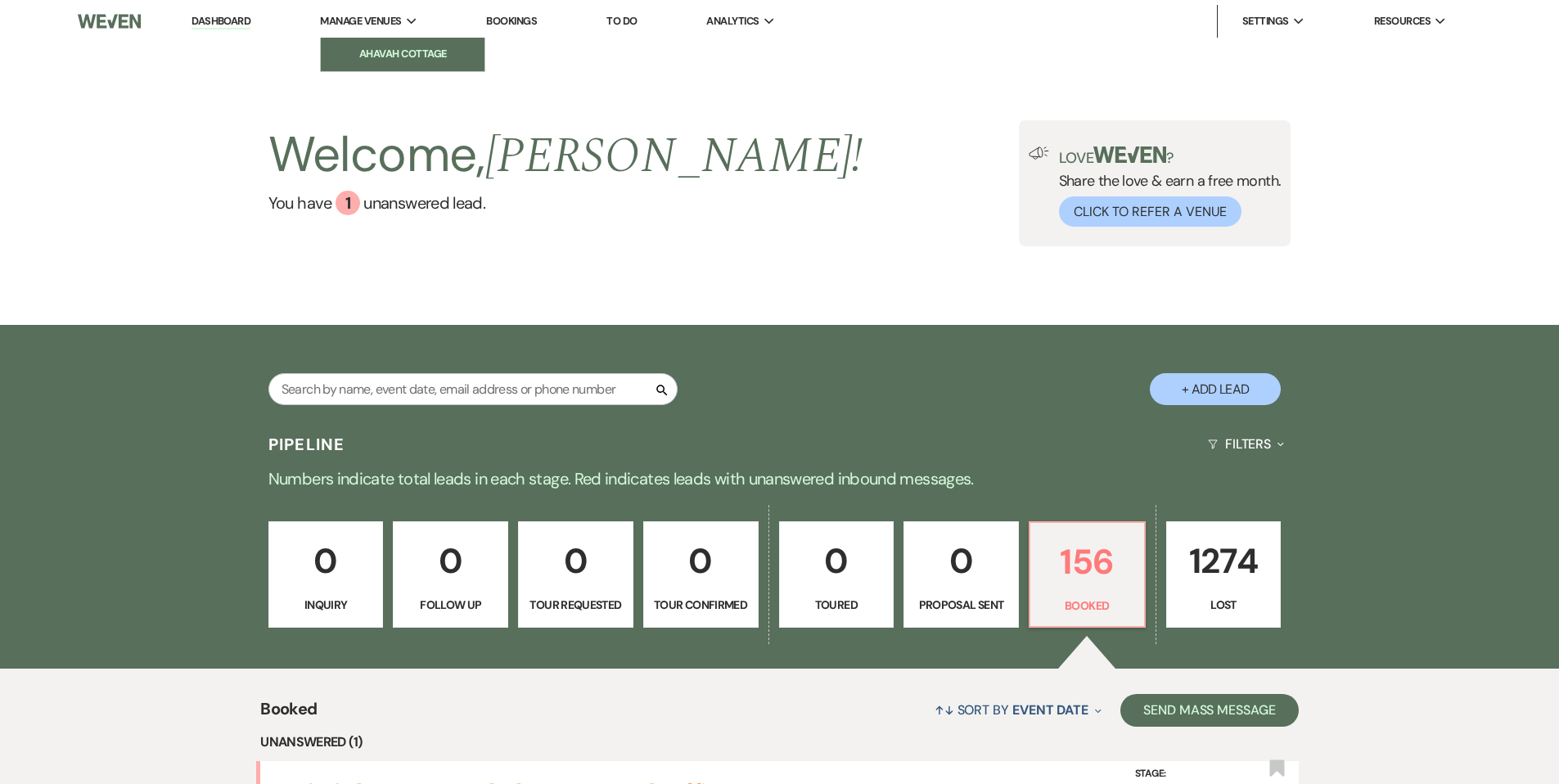
click at [366, 51] on li "Ahavah Cottage" at bounding box center [402, 53] width 148 height 16
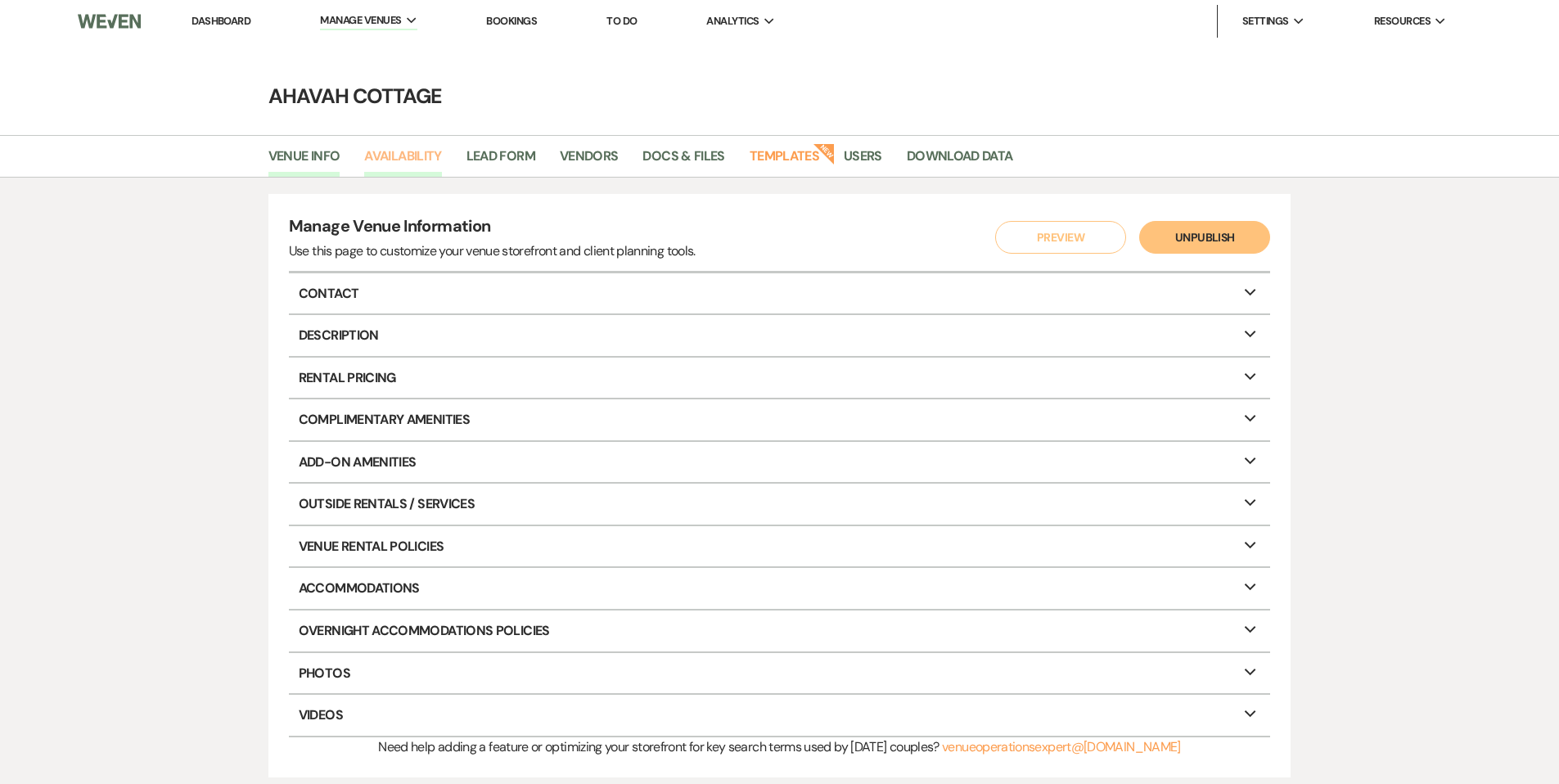
click at [390, 160] on link "Availability" at bounding box center [402, 161] width 77 height 31
select select "3"
select select "2026"
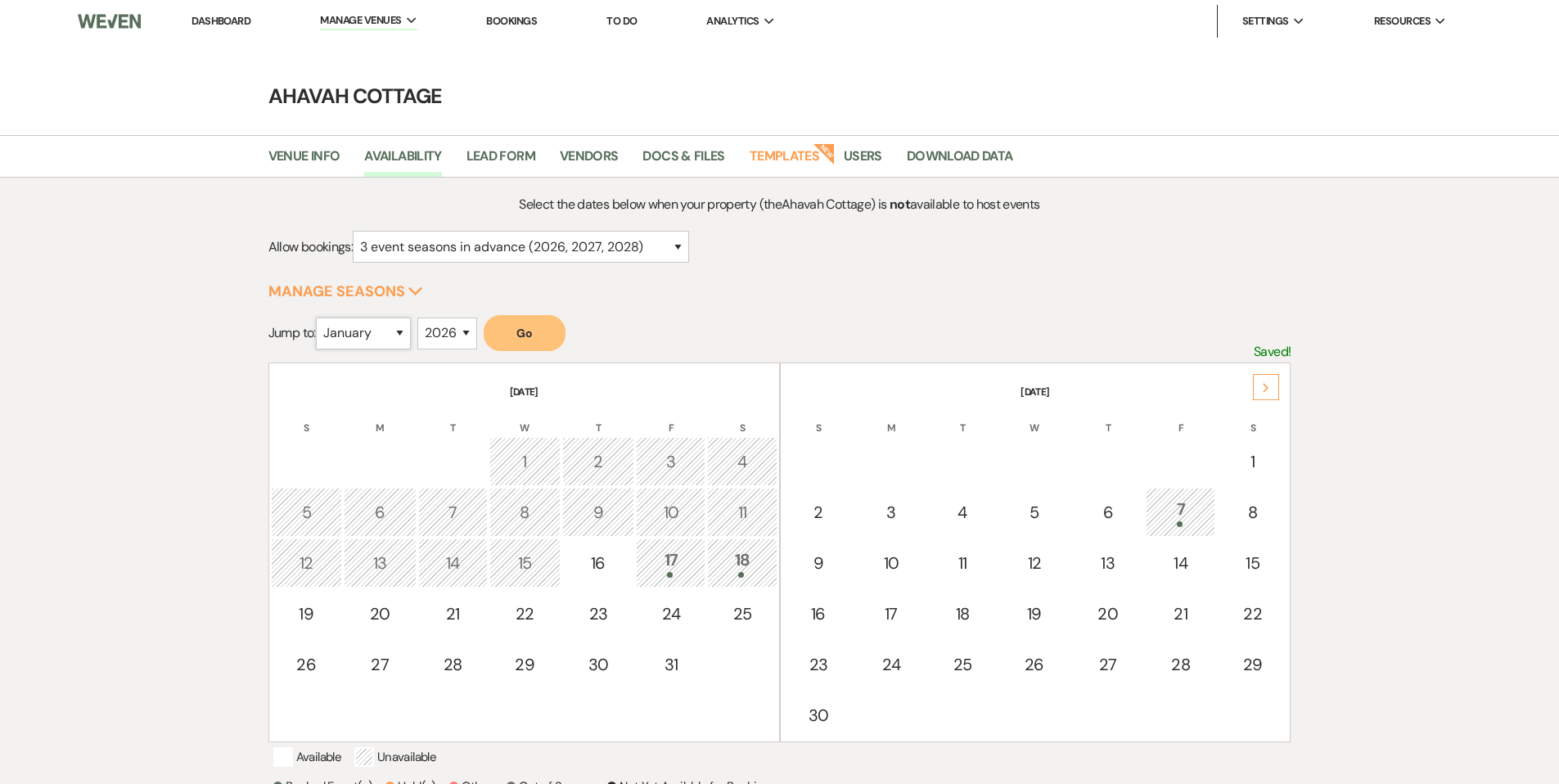
click at [403, 333] on select "January February March April May June July August September October November De…" at bounding box center [363, 333] width 95 height 32
select select "11"
click at [319, 317] on select "January February March April May June July August September October November De…" at bounding box center [363, 333] width 95 height 32
click at [515, 340] on button "Go" at bounding box center [525, 333] width 82 height 36
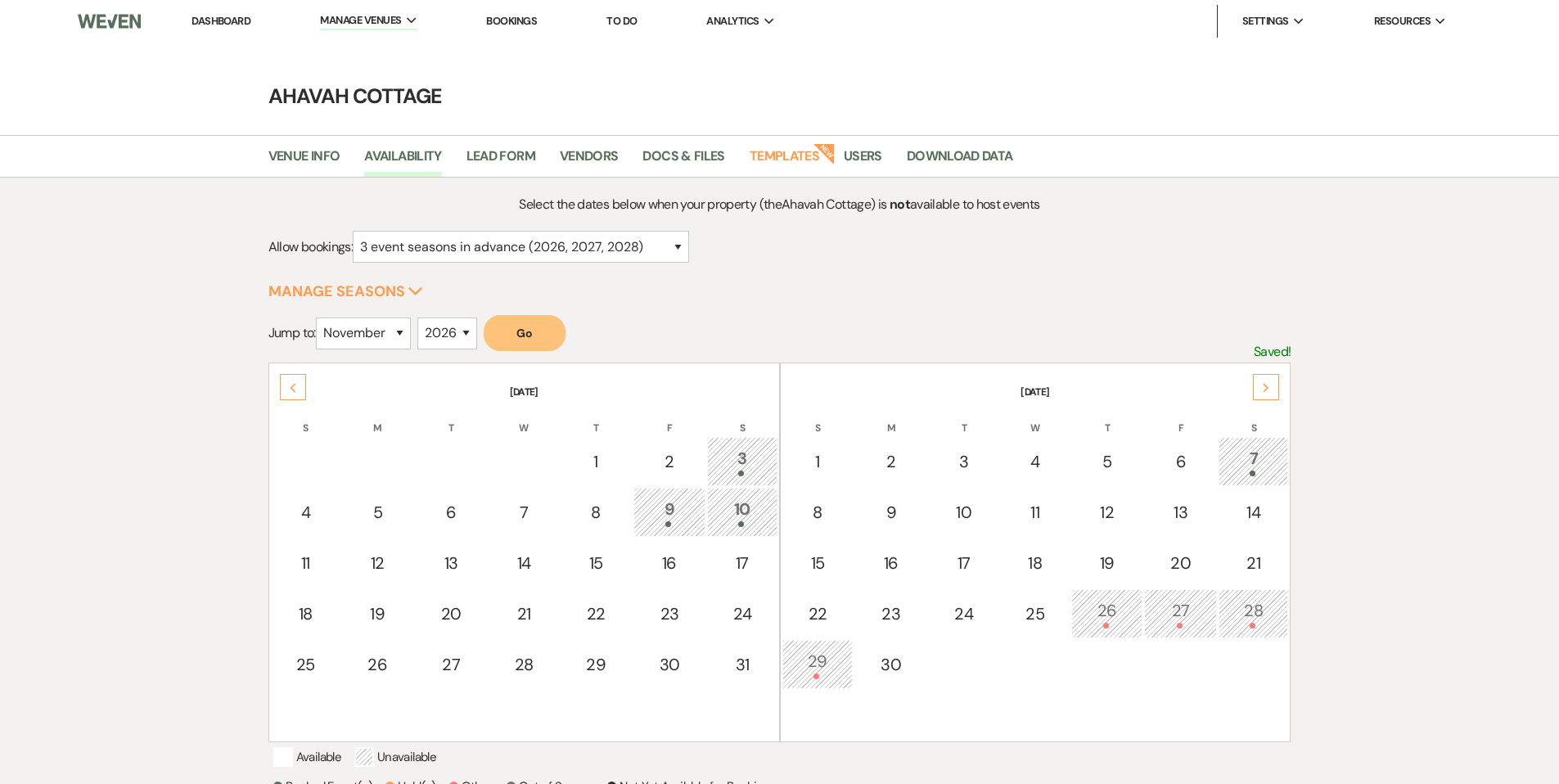
click at [218, 21] on link "Dashboard" at bounding box center [221, 21] width 59 height 14
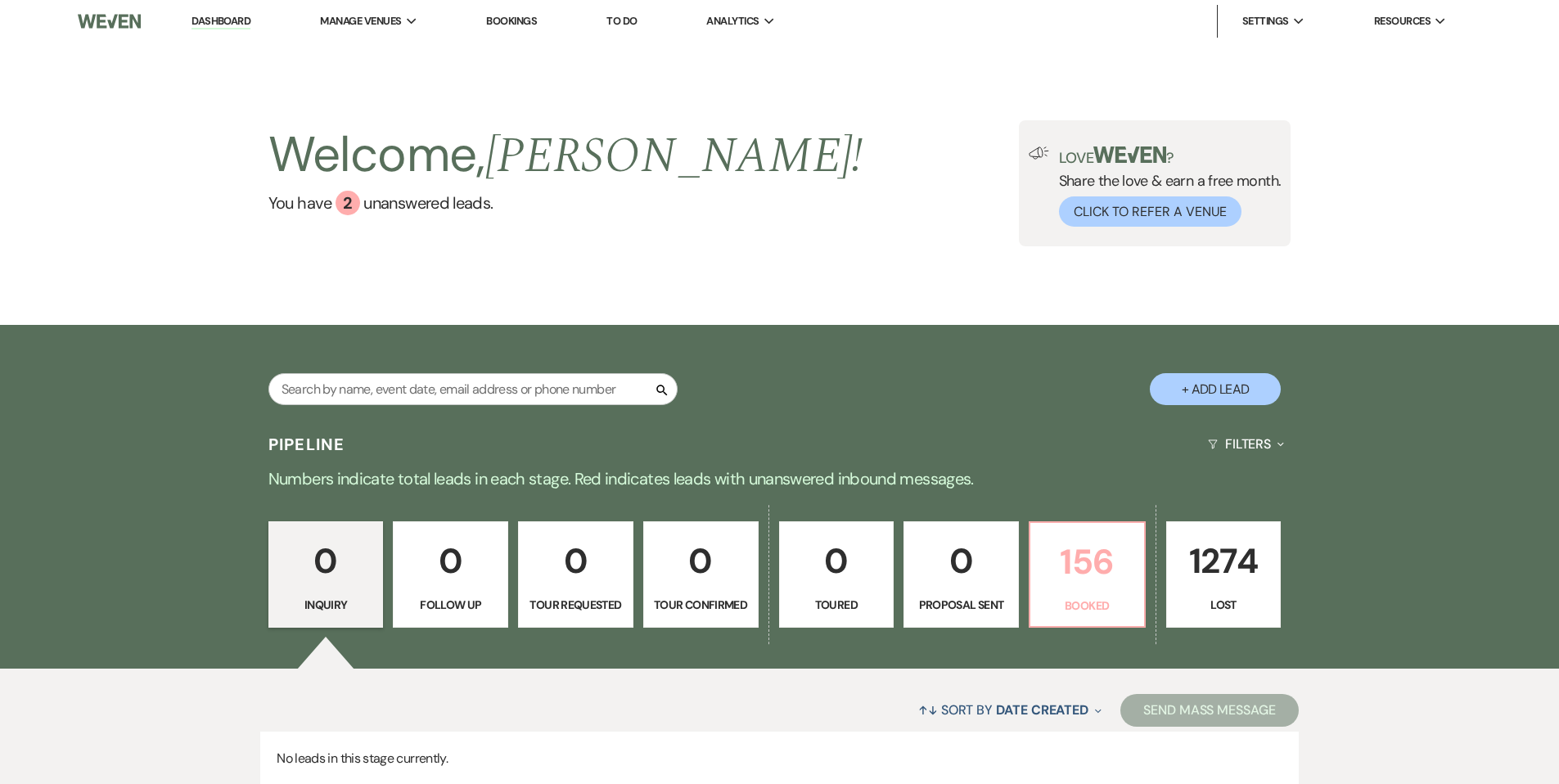
click at [1059, 555] on p "156" at bounding box center [1086, 561] width 94 height 55
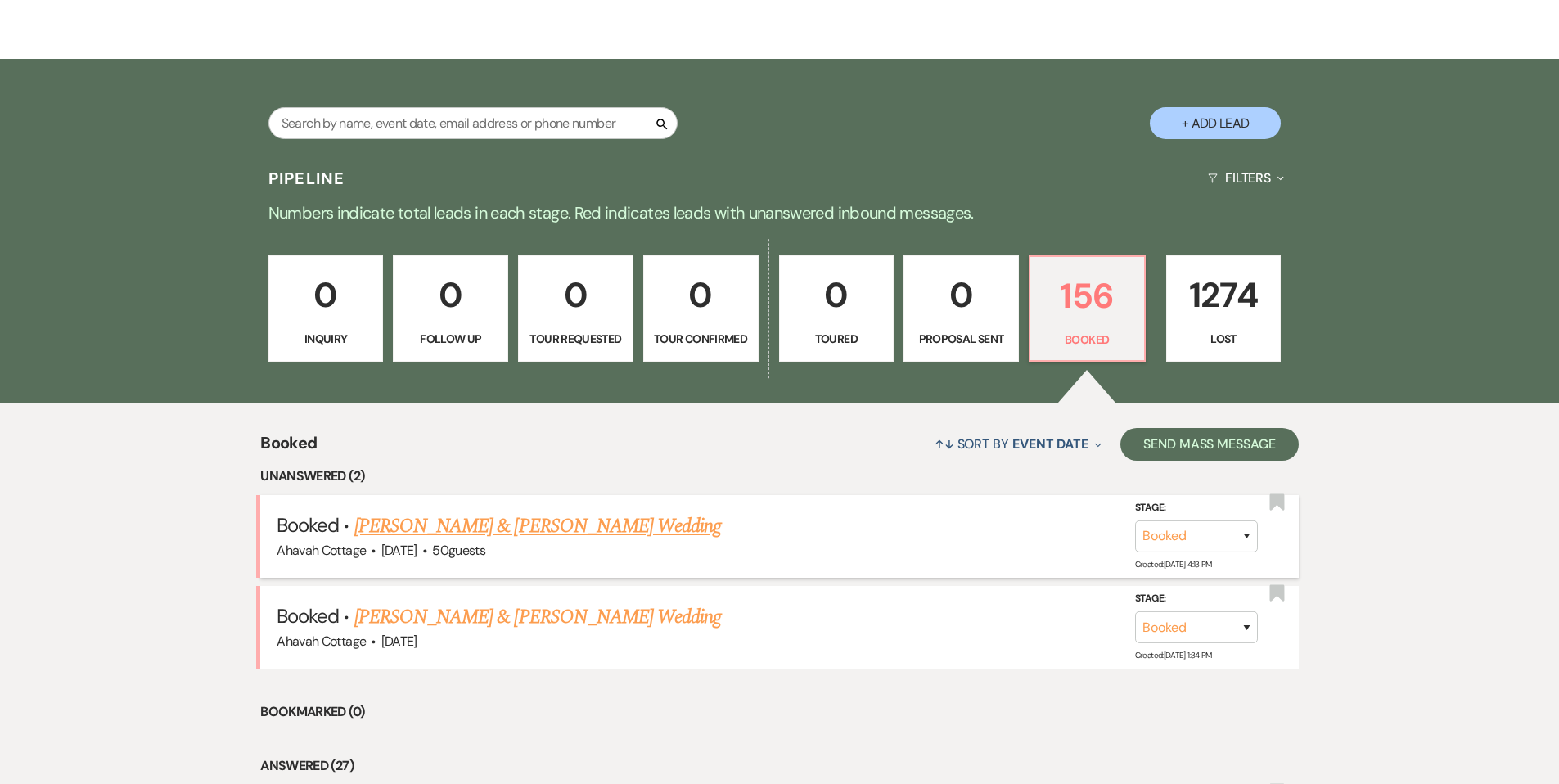
scroll to position [275, 0]
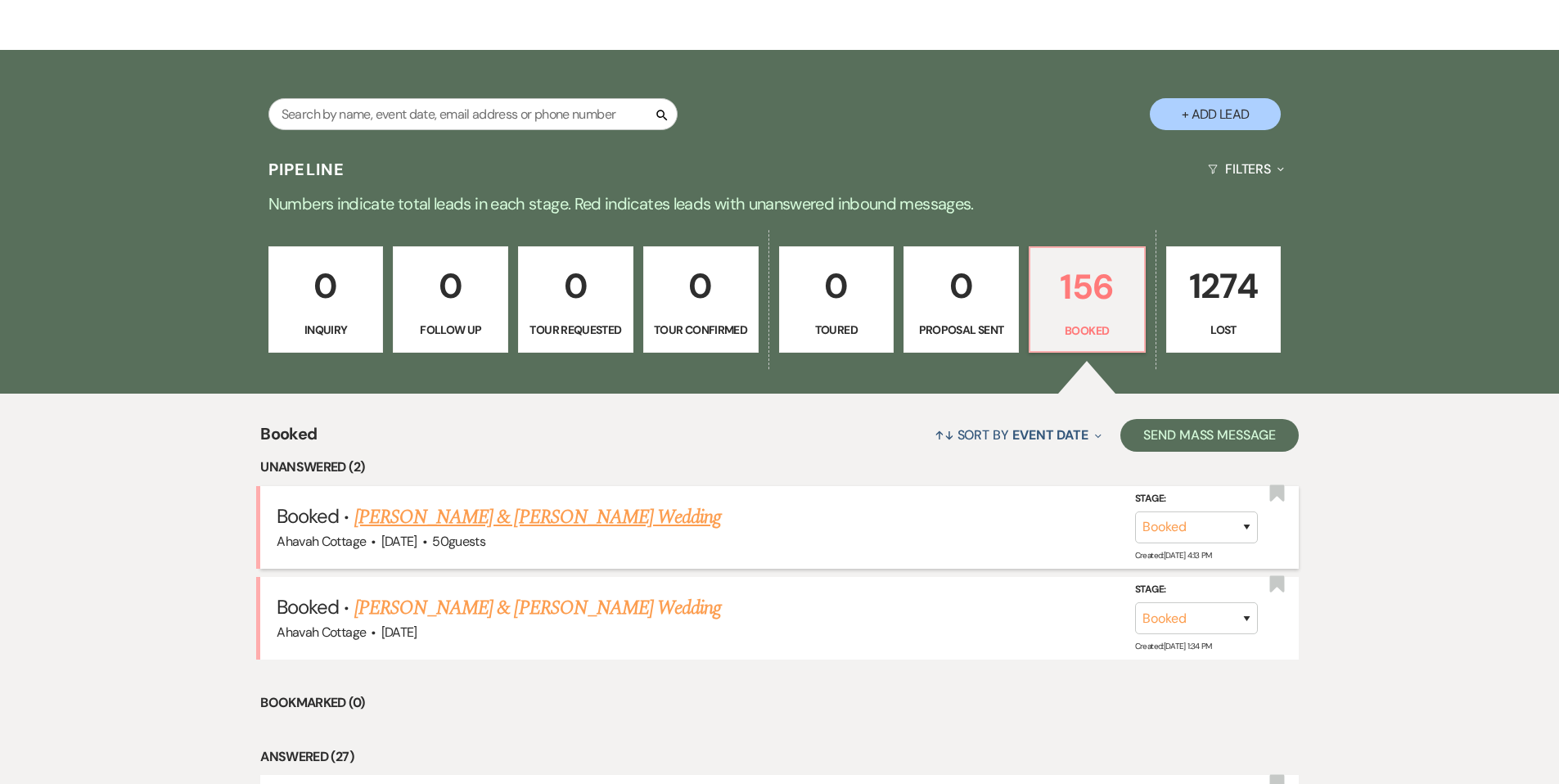
click at [584, 519] on link "[PERSON_NAME] & [PERSON_NAME] Wedding" at bounding box center [537, 517] width 367 height 29
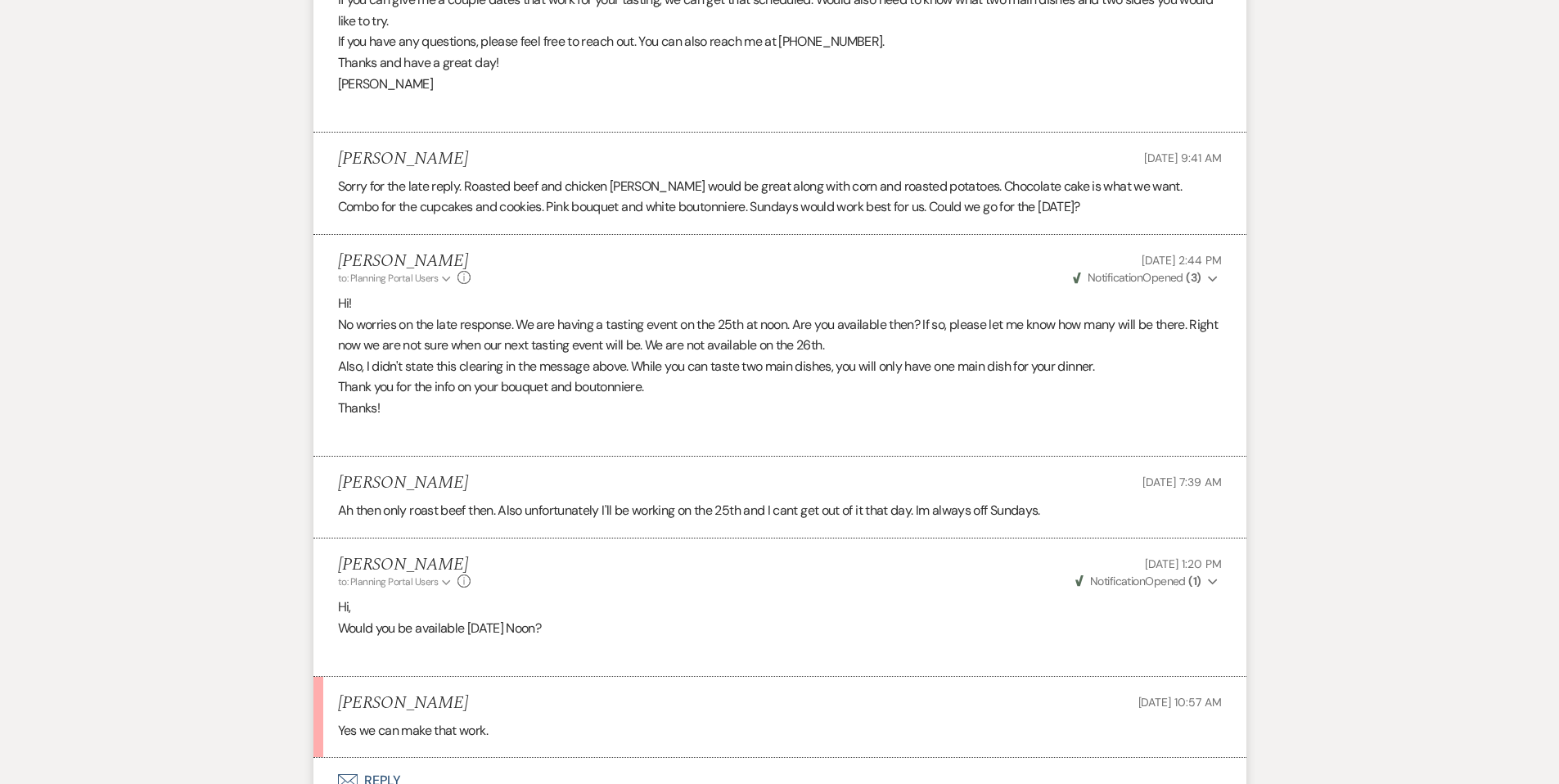
scroll to position [1201, 0]
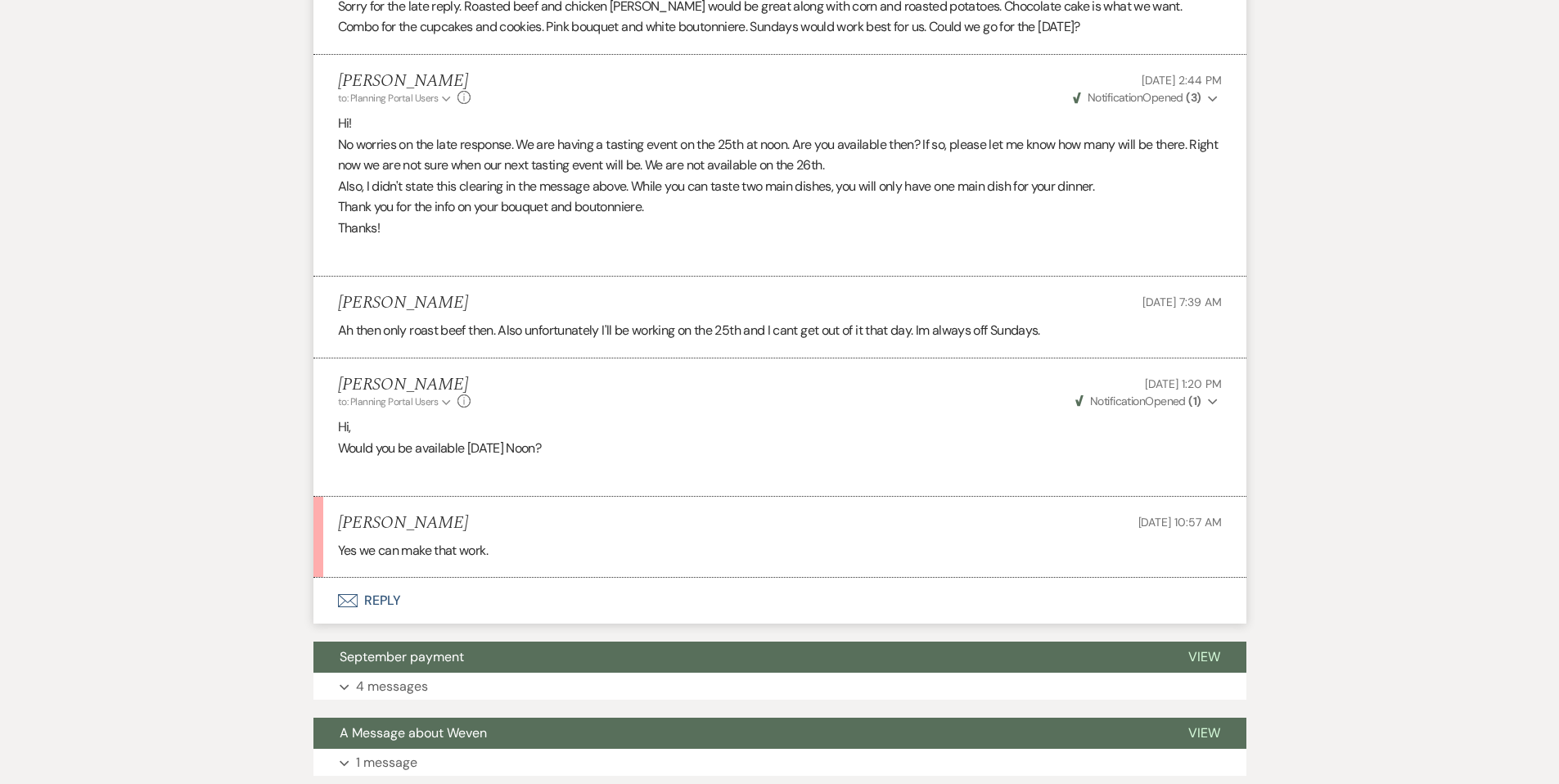
click at [373, 599] on button "Envelope Reply" at bounding box center [779, 600] width 933 height 46
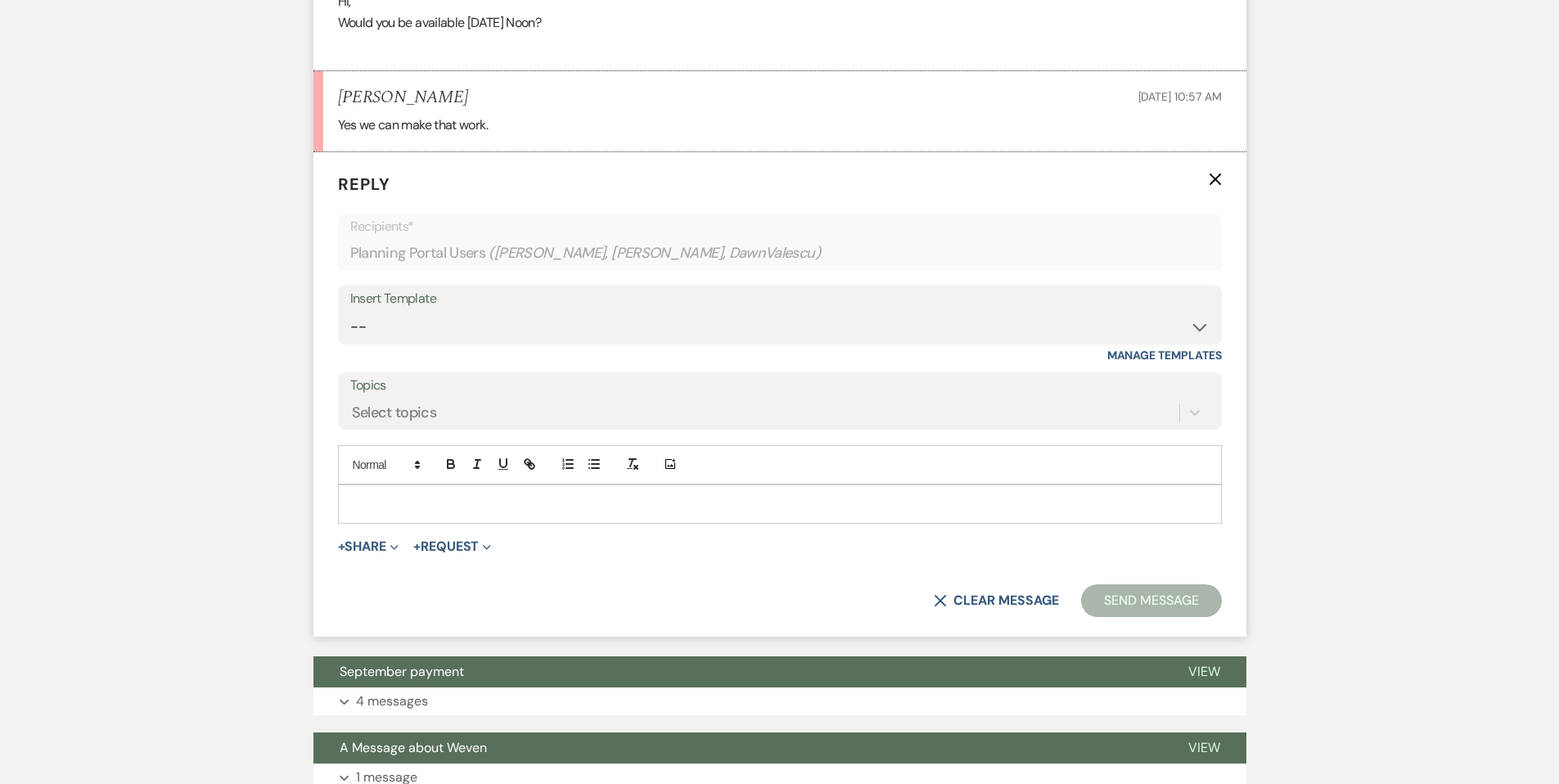
scroll to position [1806, 0]
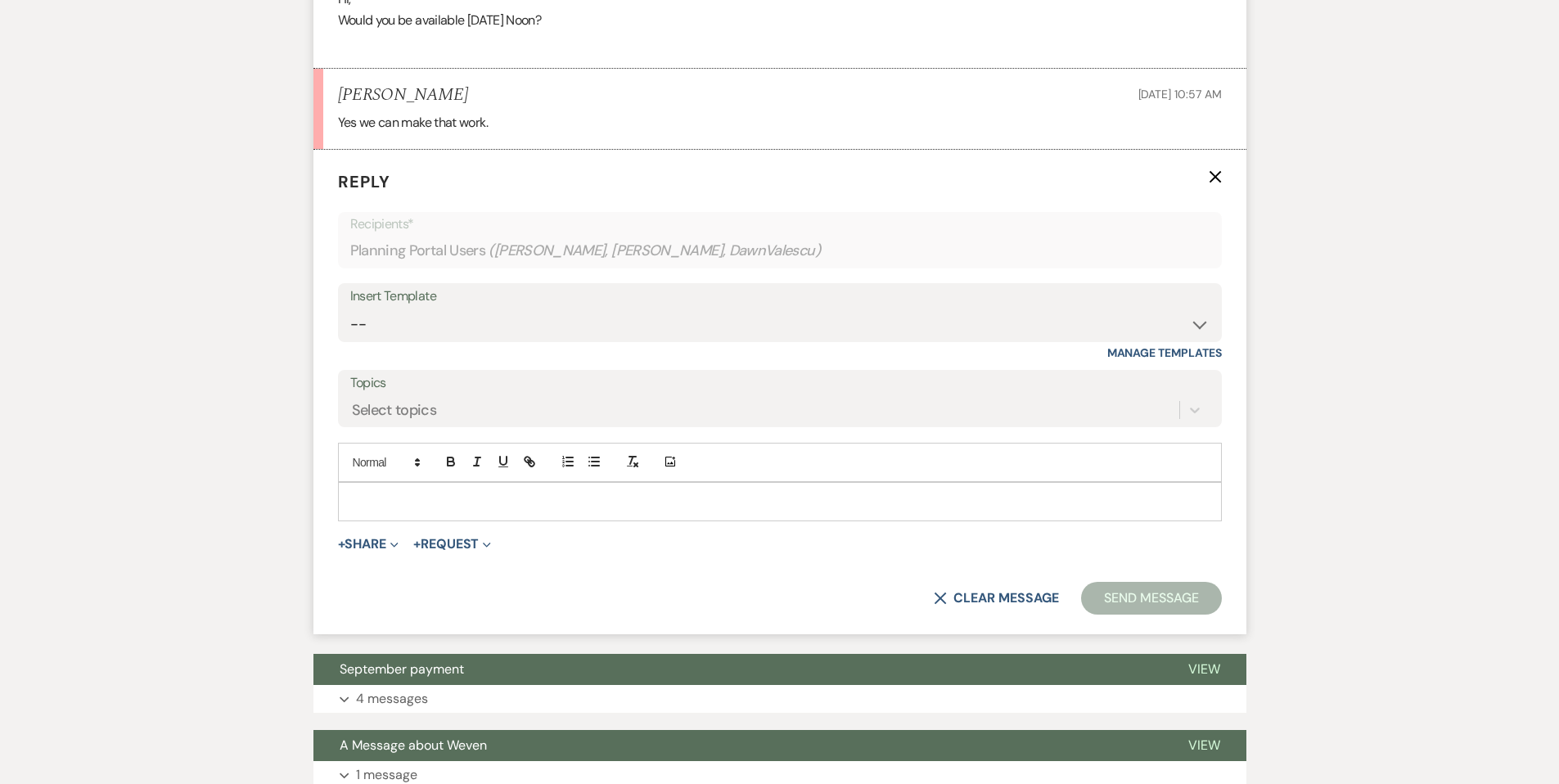
click at [387, 489] on div at bounding box center [780, 502] width 882 height 38
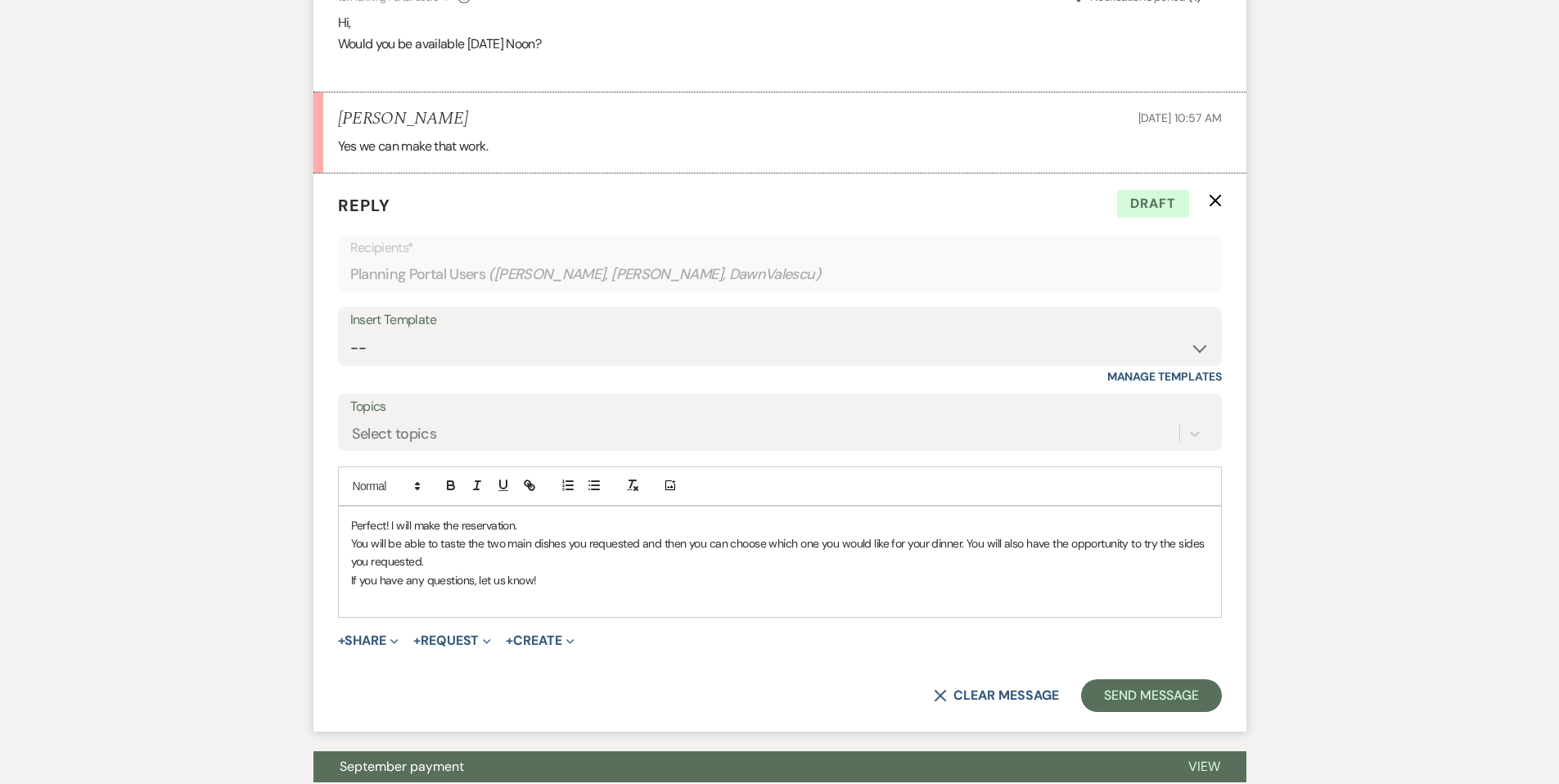
scroll to position [1789, 0]
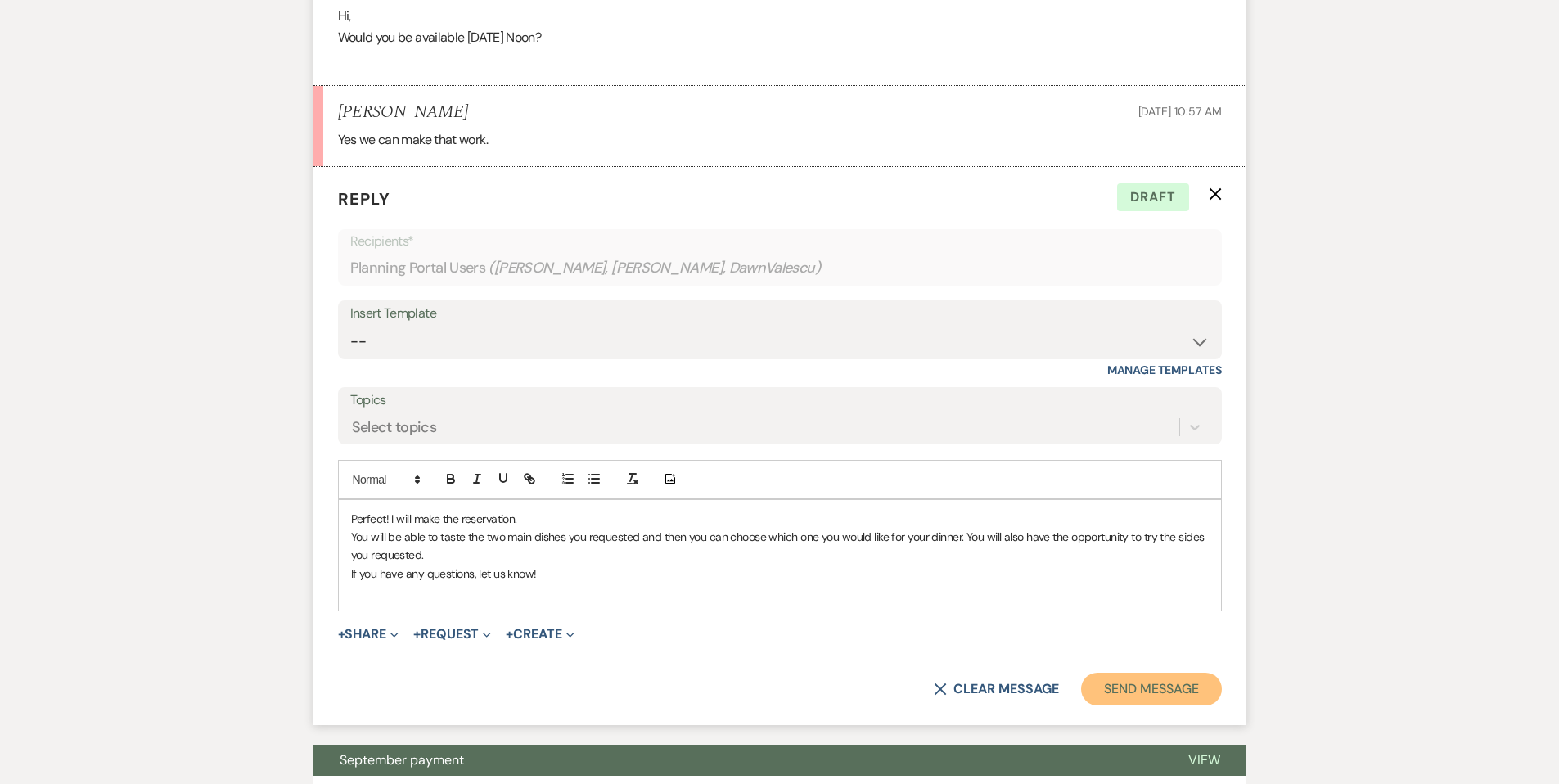
click at [1114, 687] on button "Send Message" at bounding box center [1151, 689] width 140 height 33
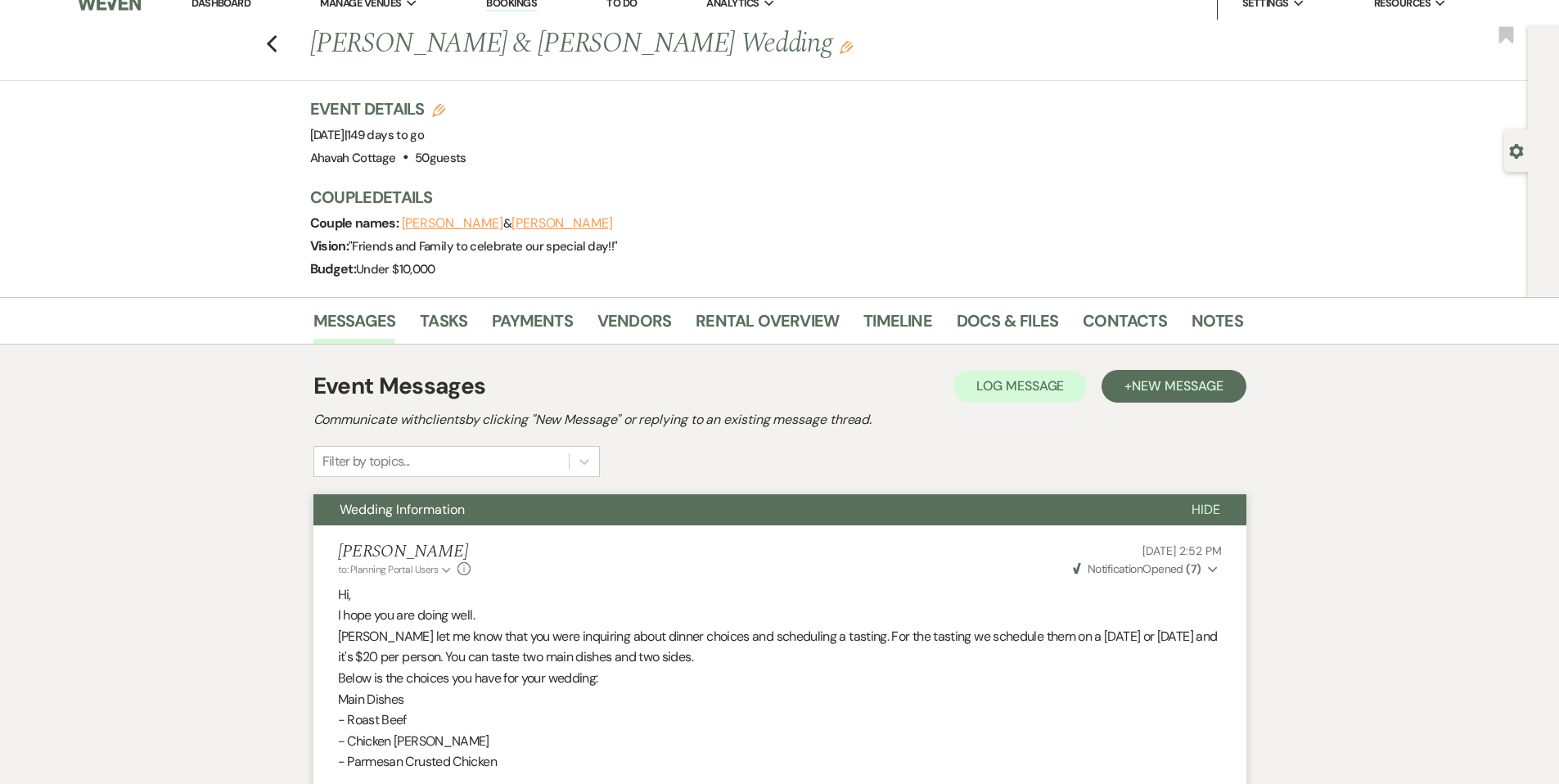
scroll to position [0, 0]
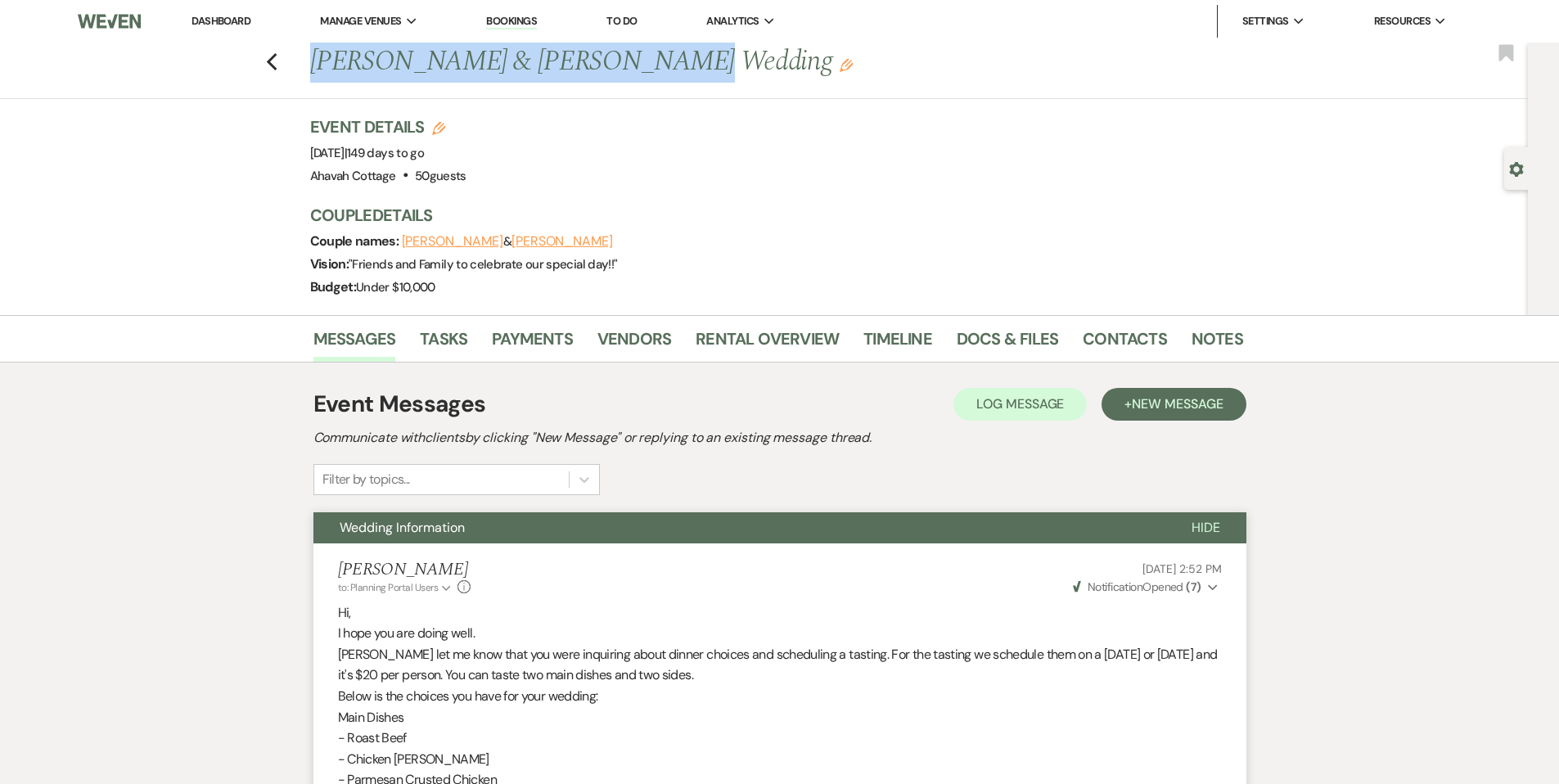
drag, startPoint x: 319, startPoint y: 59, endPoint x: 595, endPoint y: 64, distance: 276.0
click at [624, 64] on h1 "[PERSON_NAME] & [PERSON_NAME] Wedding Edit" at bounding box center [676, 62] width 733 height 40
copy h1 "[PERSON_NAME] & [PERSON_NAME]"
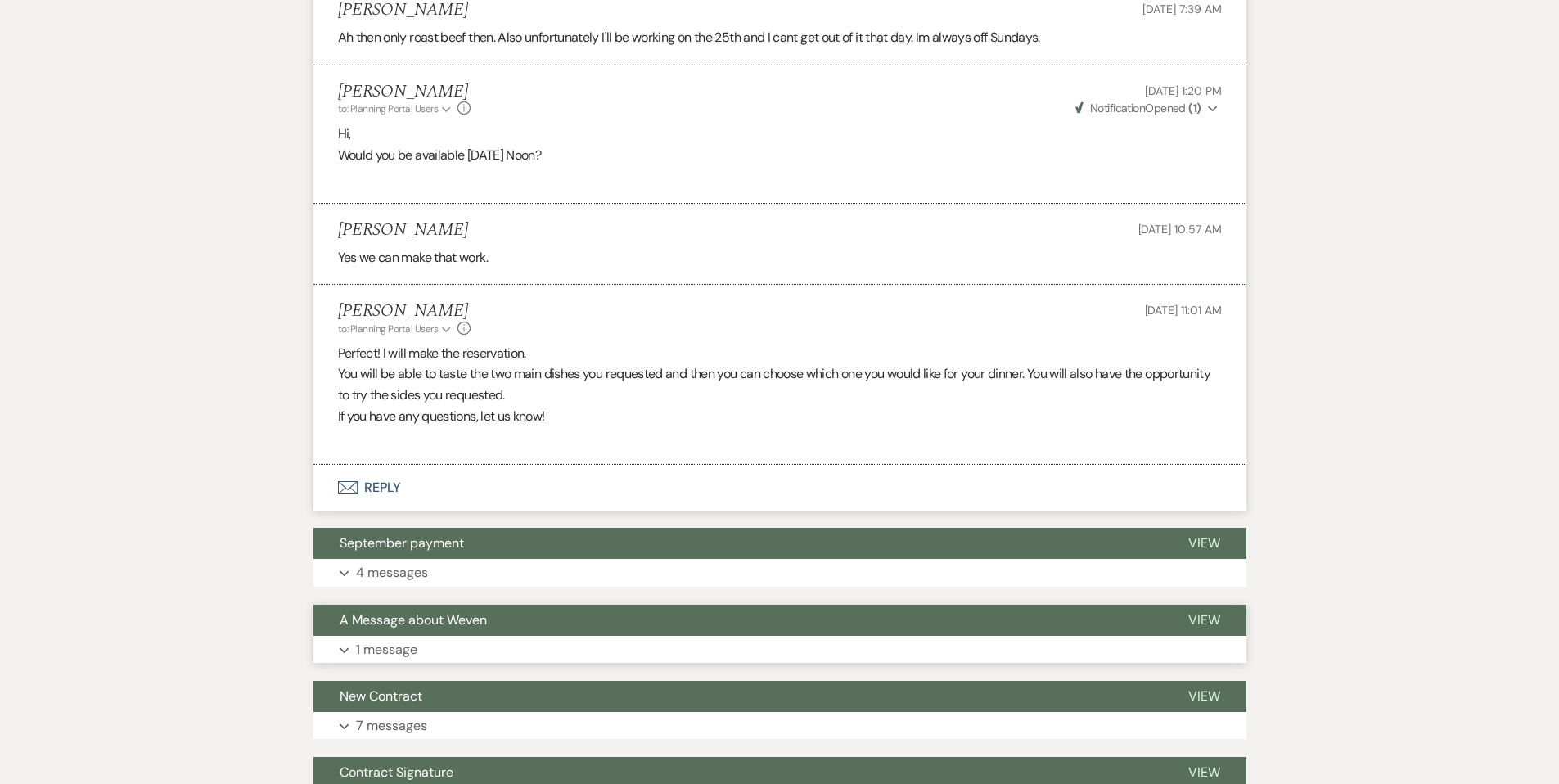
scroll to position [1684, 0]
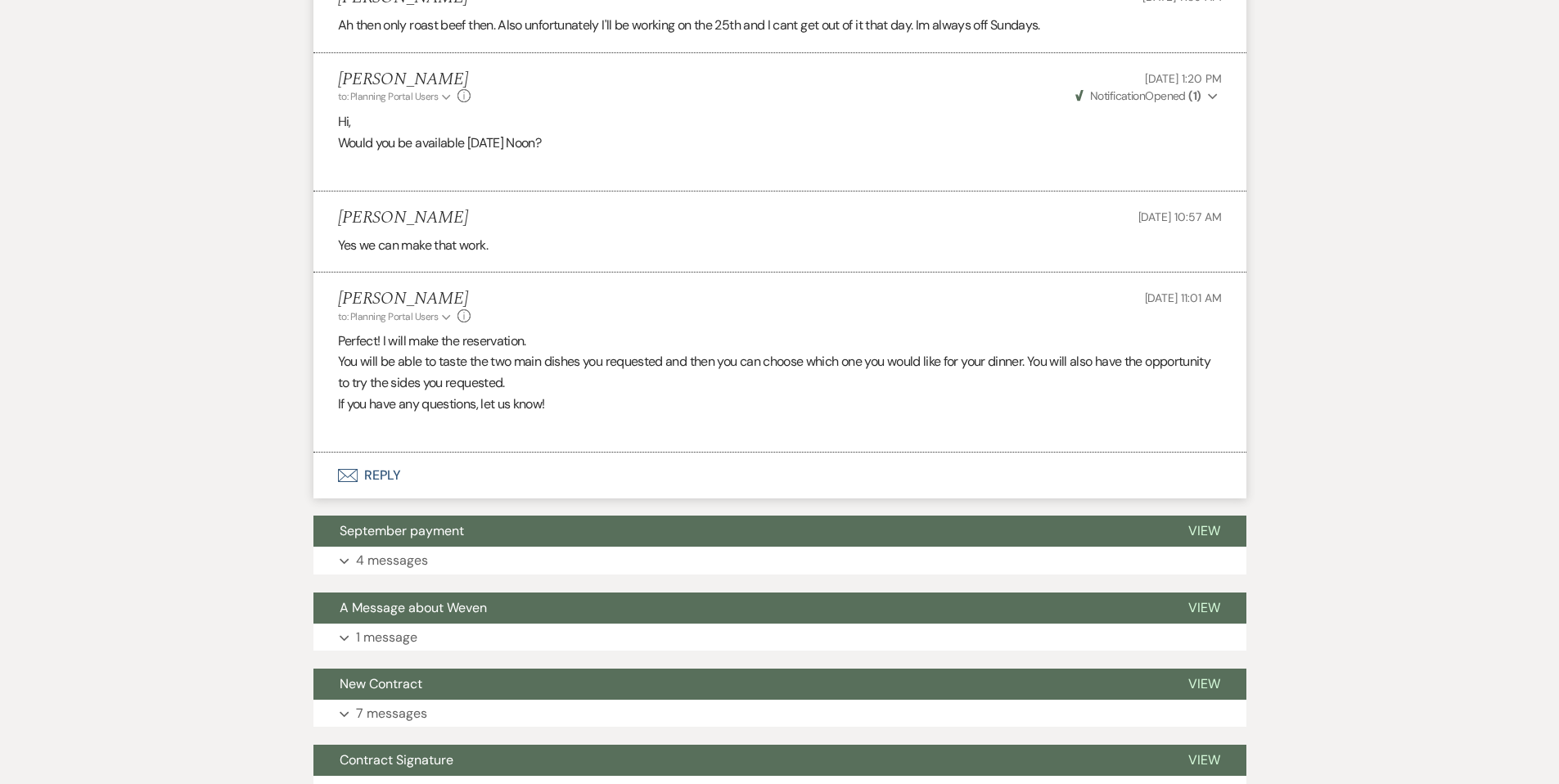
click at [401, 467] on button "Envelope Reply" at bounding box center [779, 474] width 933 height 46
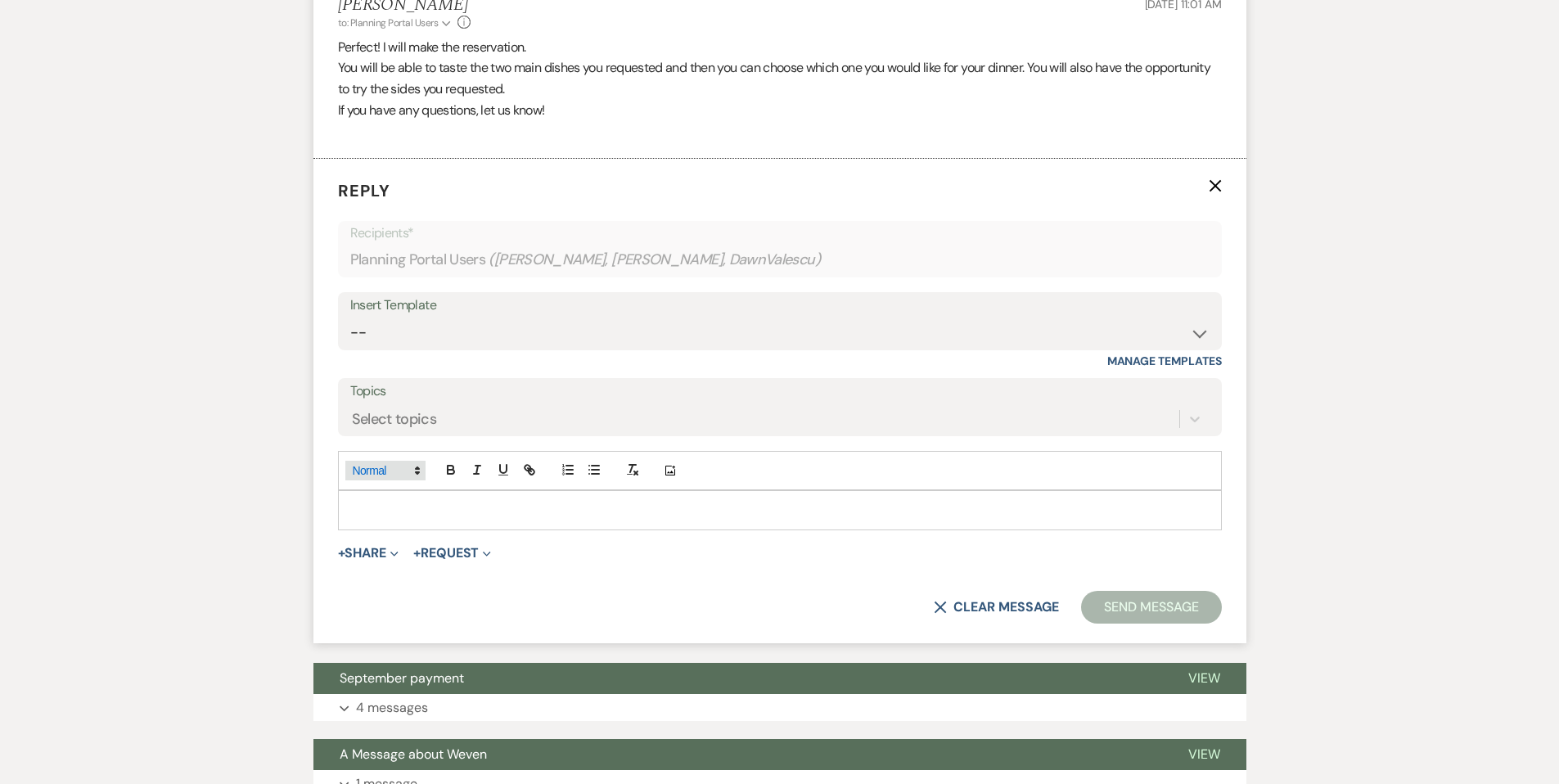
scroll to position [1986, 0]
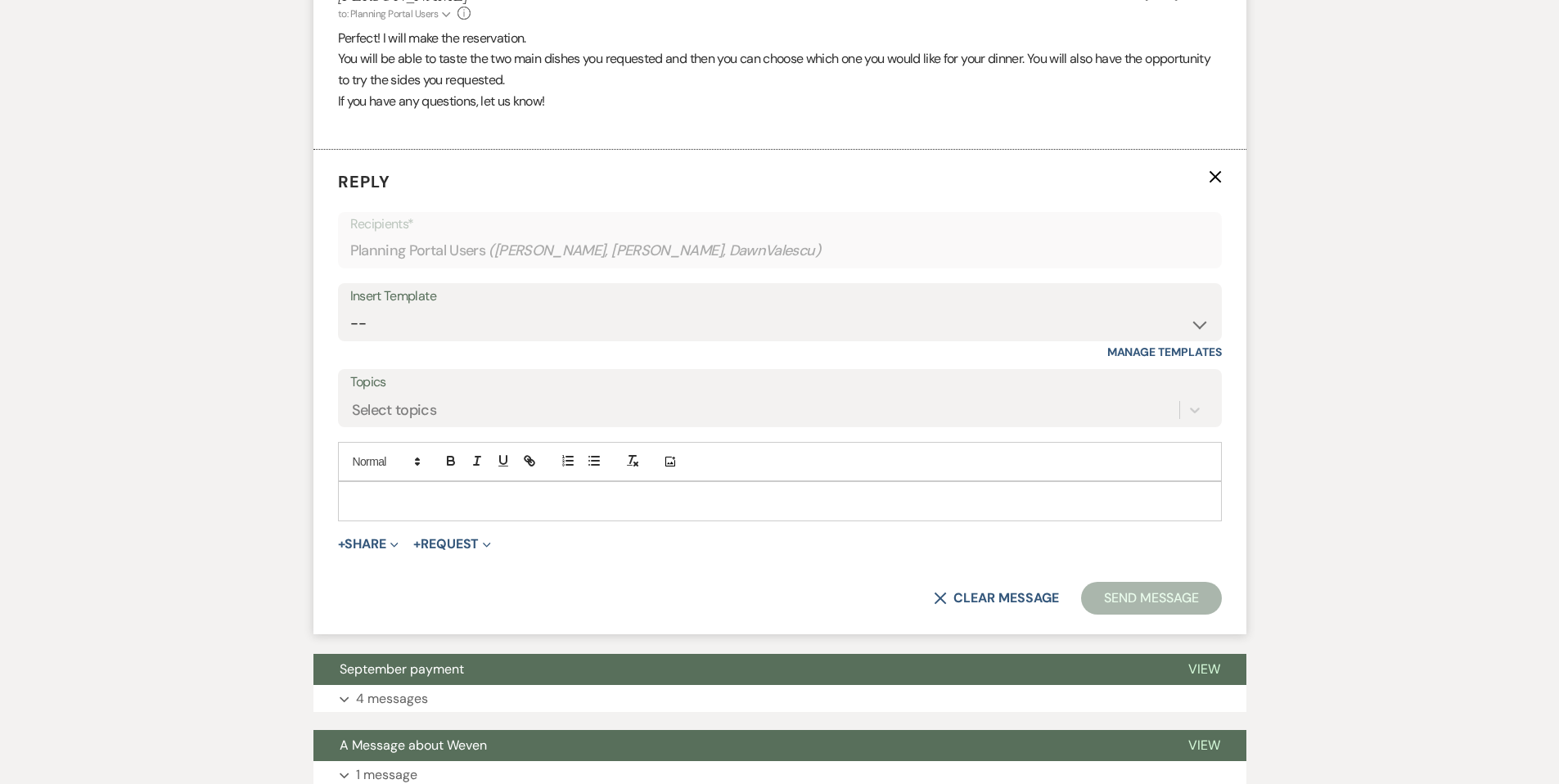
click at [403, 492] on p at bounding box center [780, 500] width 858 height 18
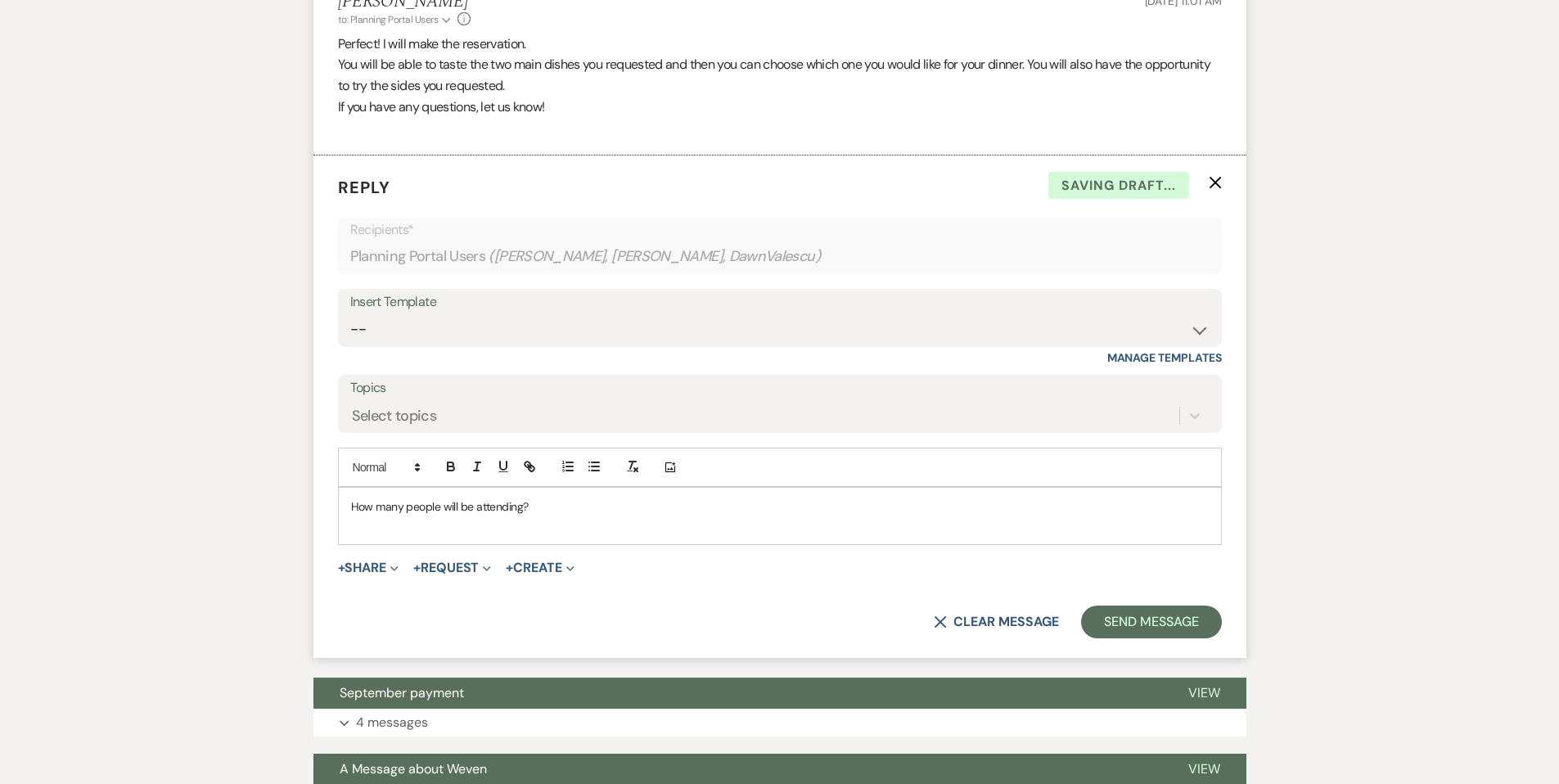
scroll to position [1975, 0]
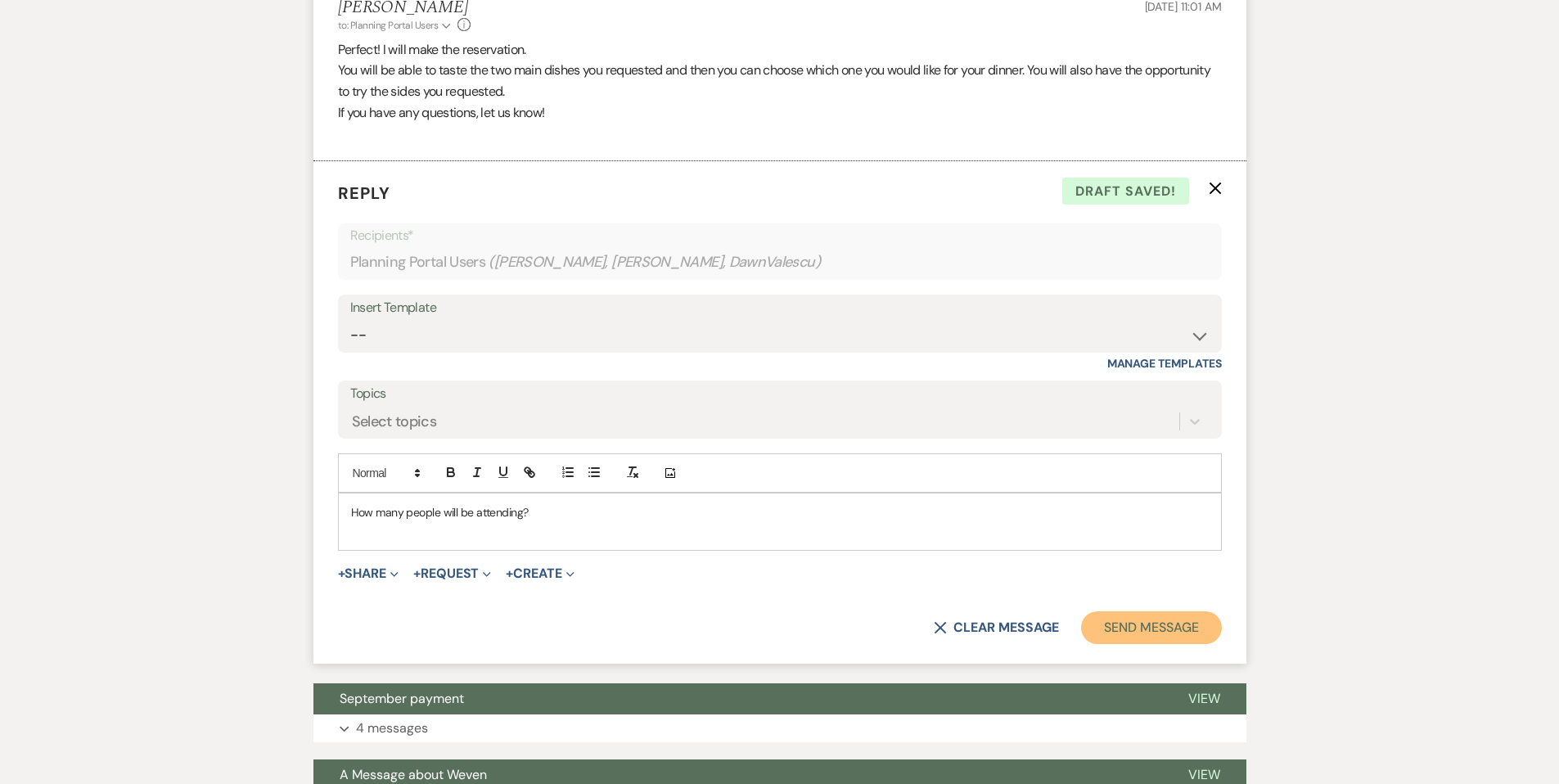
drag, startPoint x: 1148, startPoint y: 621, endPoint x: 1129, endPoint y: 618, distance: 19.2
click at [1148, 622] on button "Send Message" at bounding box center [1151, 627] width 140 height 33
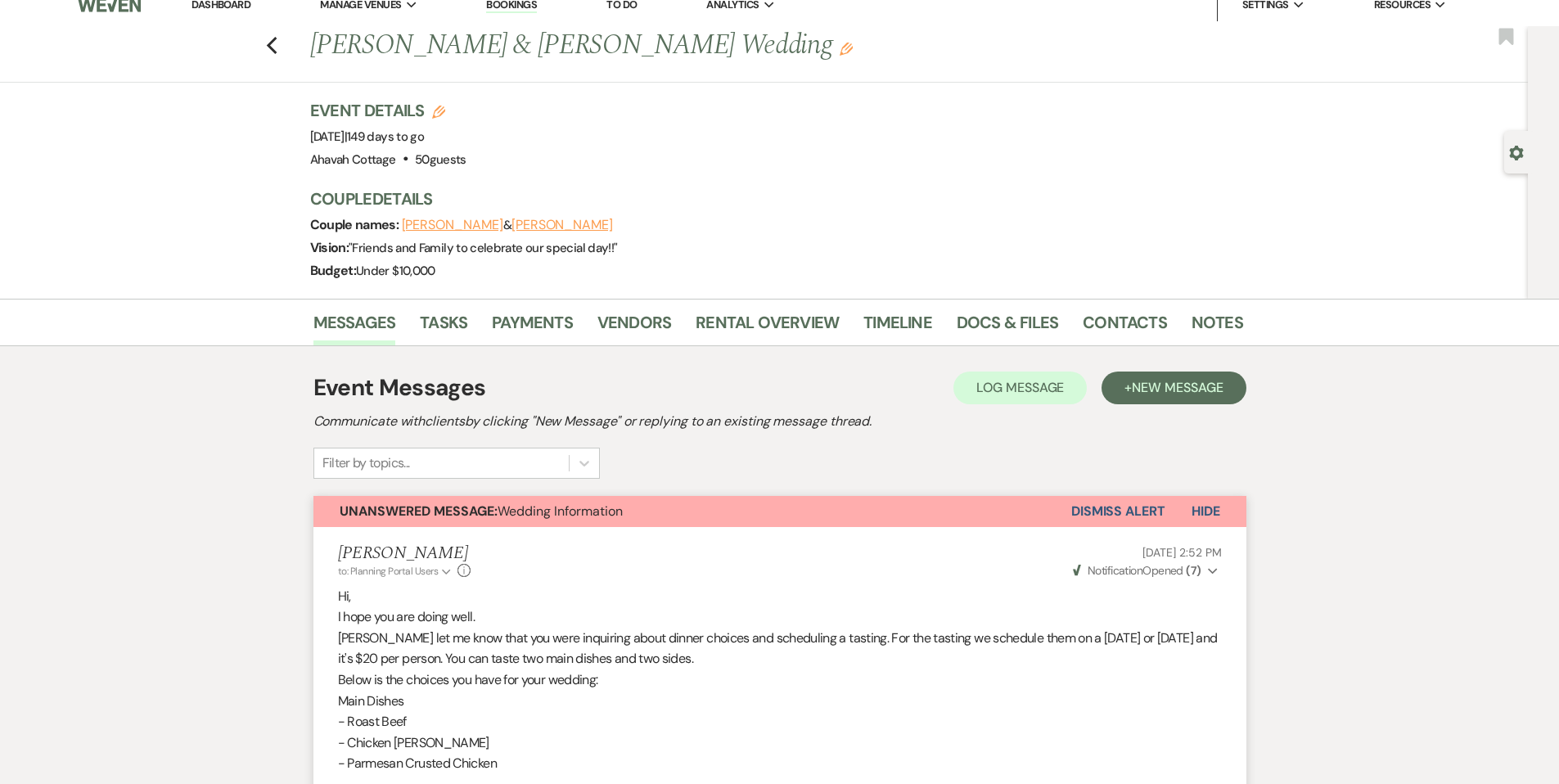
scroll to position [22, 0]
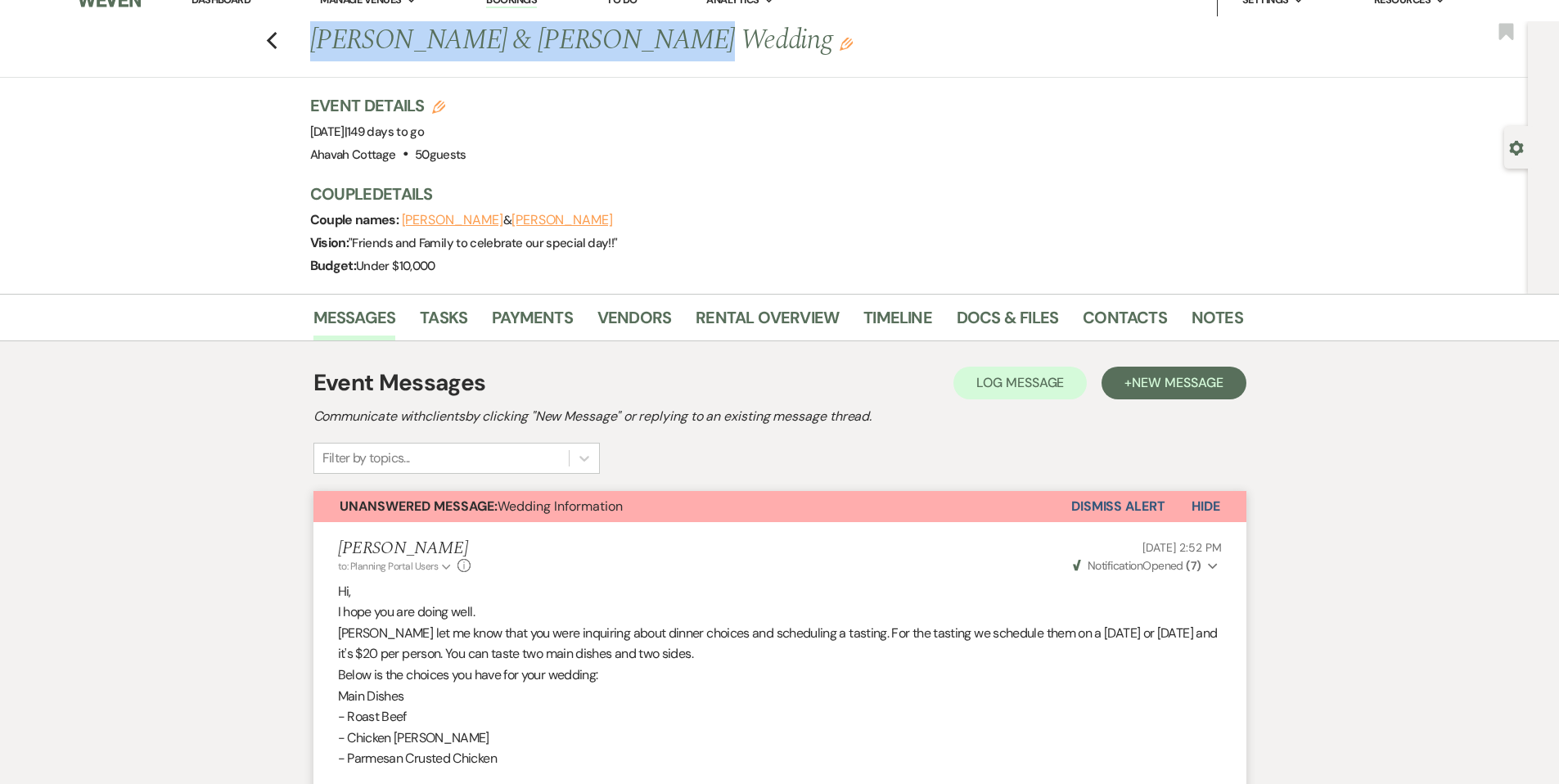
drag, startPoint x: 320, startPoint y: 34, endPoint x: 586, endPoint y: 35, distance: 266.0
click at [622, 33] on h1 "[PERSON_NAME] & [PERSON_NAME] Wedding Edit" at bounding box center [676, 41] width 733 height 40
copy h1 "[PERSON_NAME] & [PERSON_NAME]"
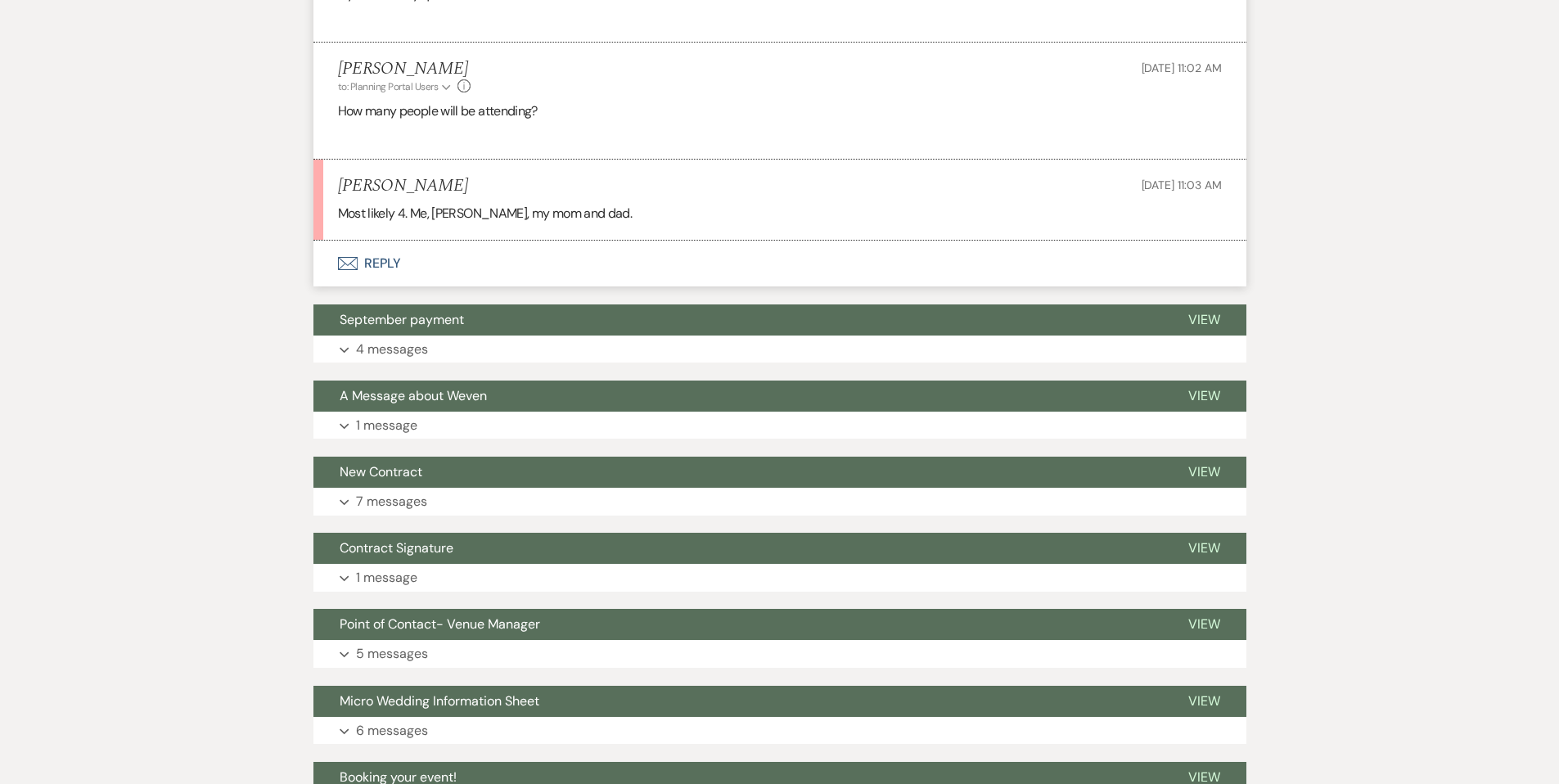
scroll to position [2079, 0]
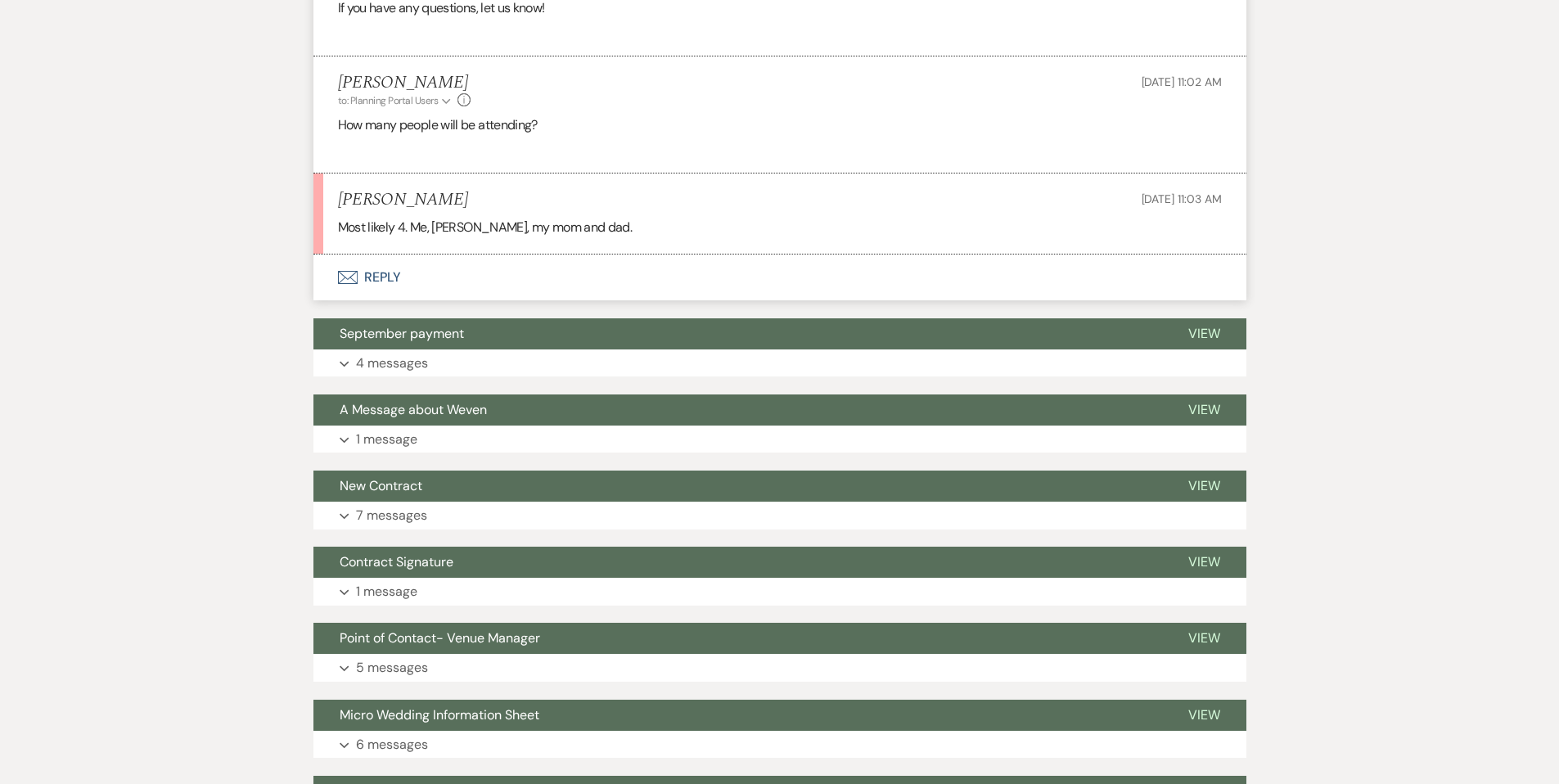
click at [394, 272] on button "Envelope Reply" at bounding box center [779, 277] width 933 height 46
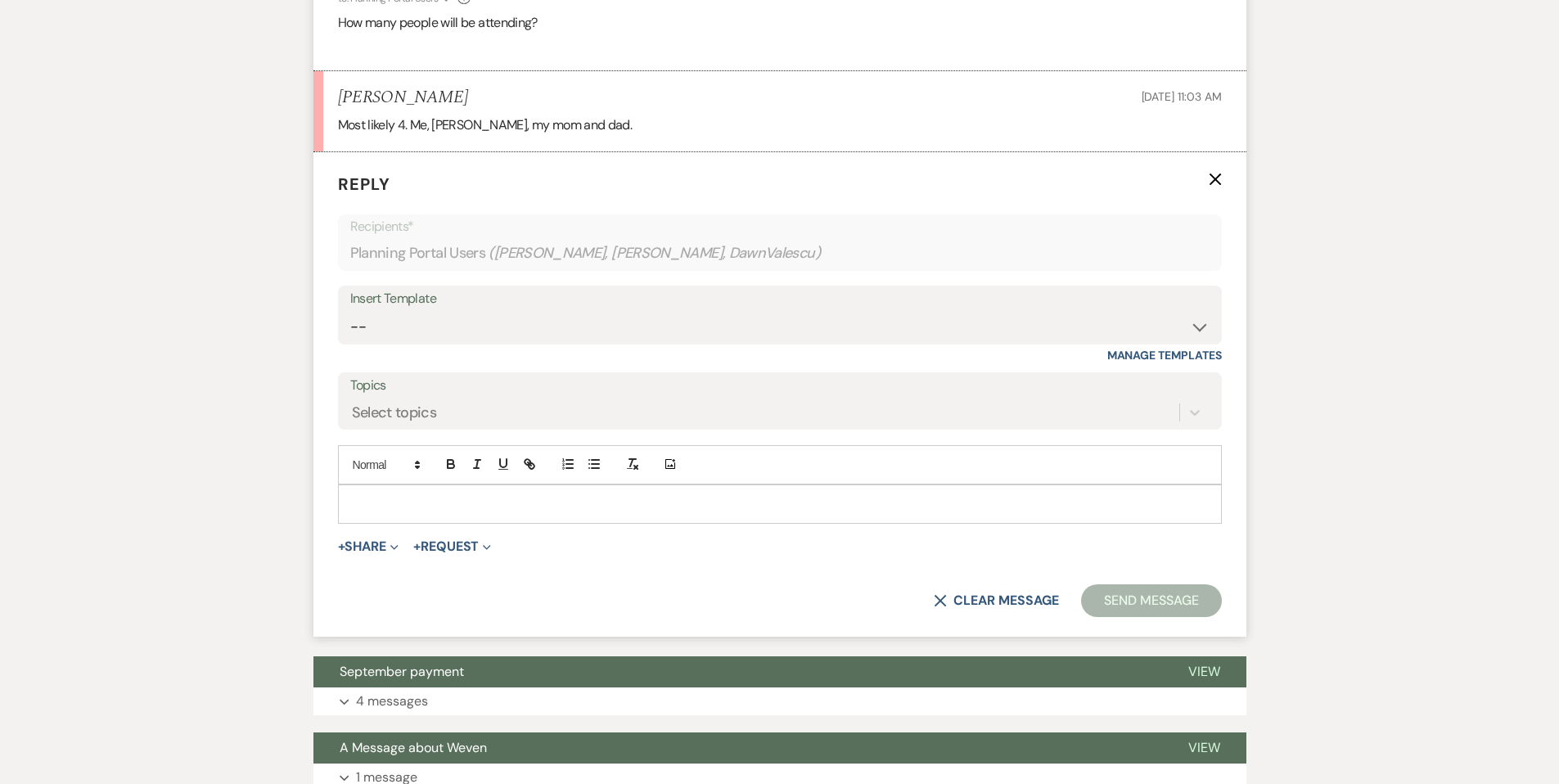
scroll to position [2184, 0]
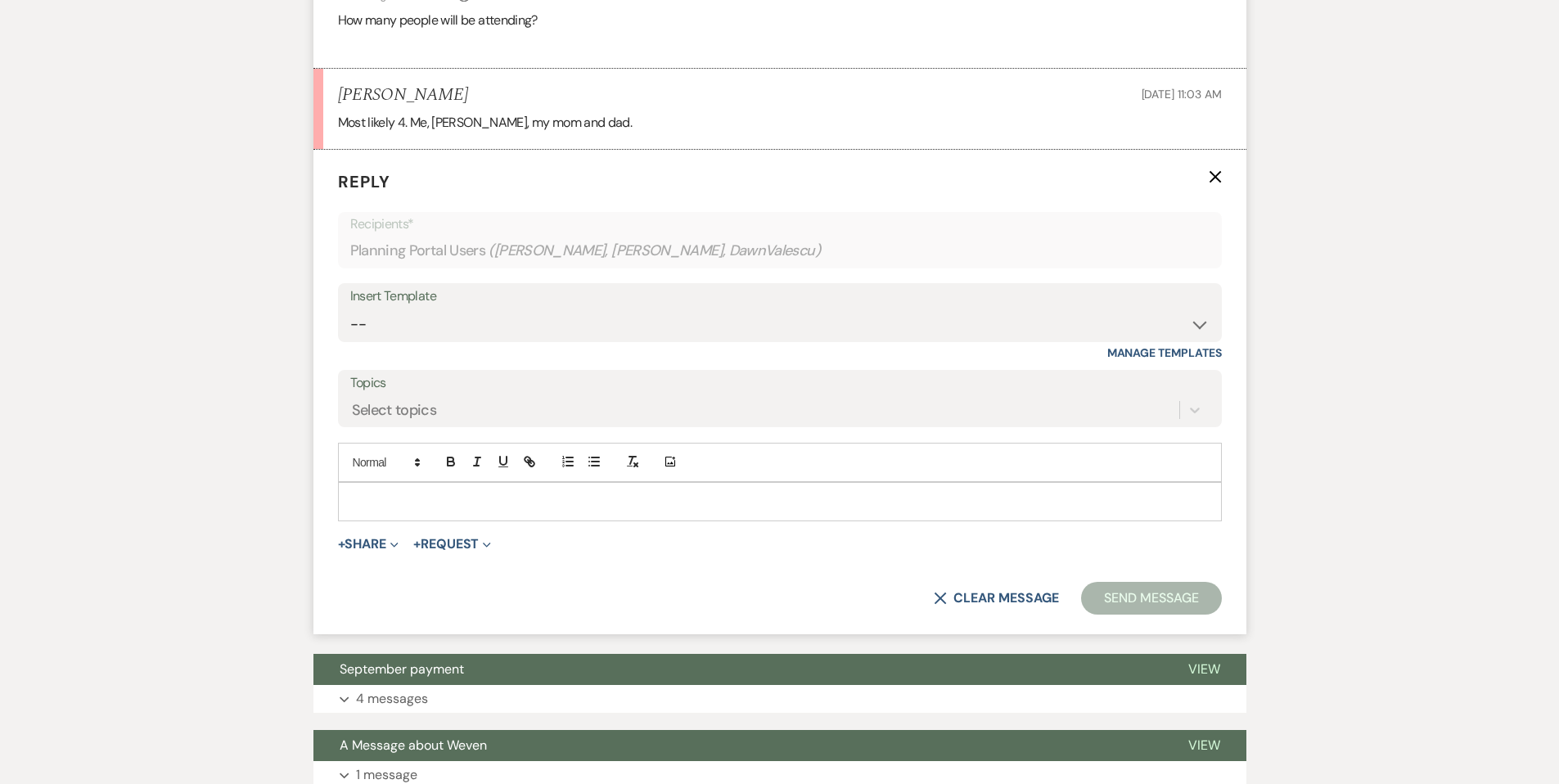
click at [405, 500] on p at bounding box center [780, 501] width 858 height 18
click at [1105, 601] on button "Send Message" at bounding box center [1151, 598] width 140 height 33
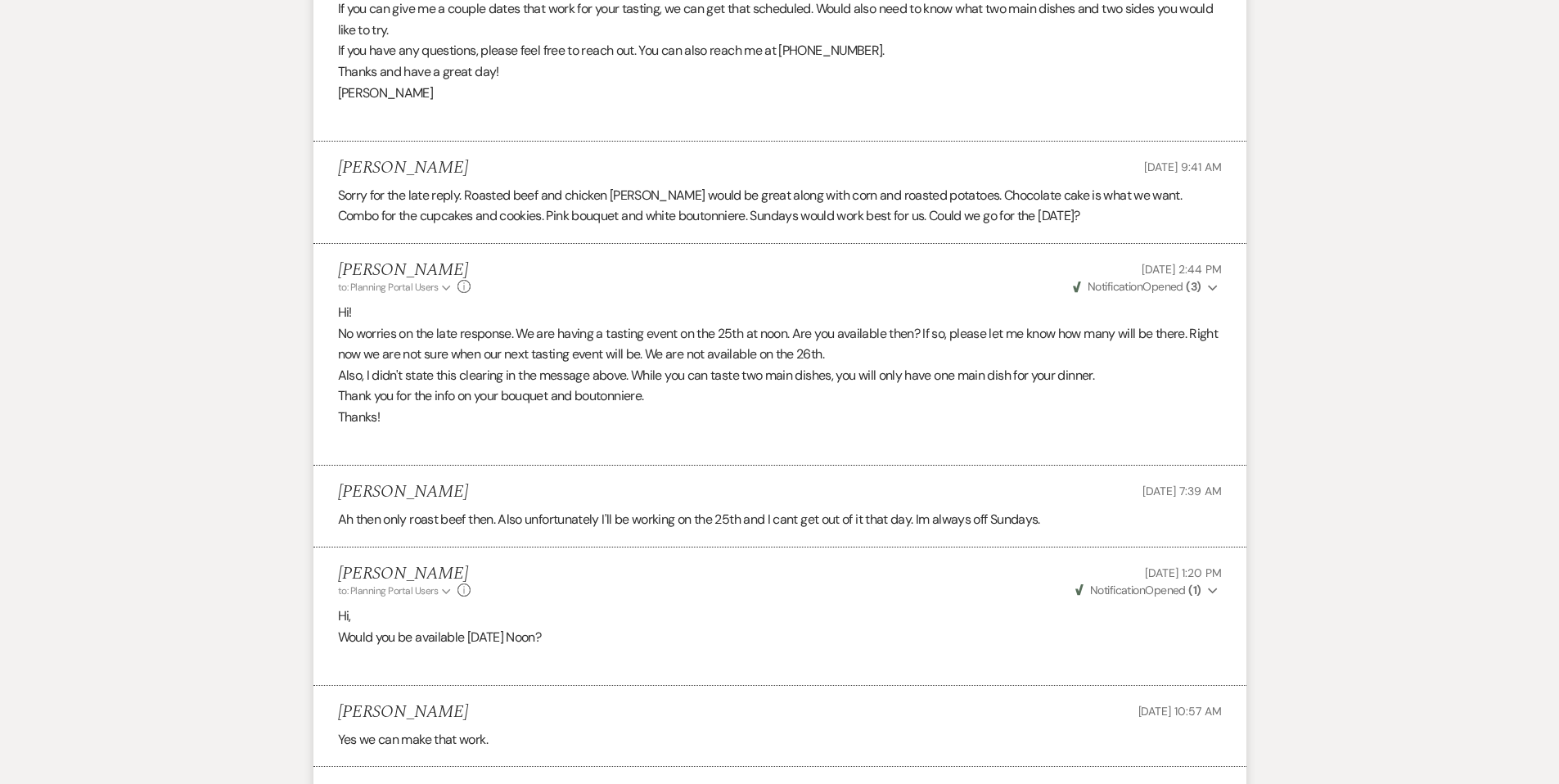
scroll to position [1186, 0]
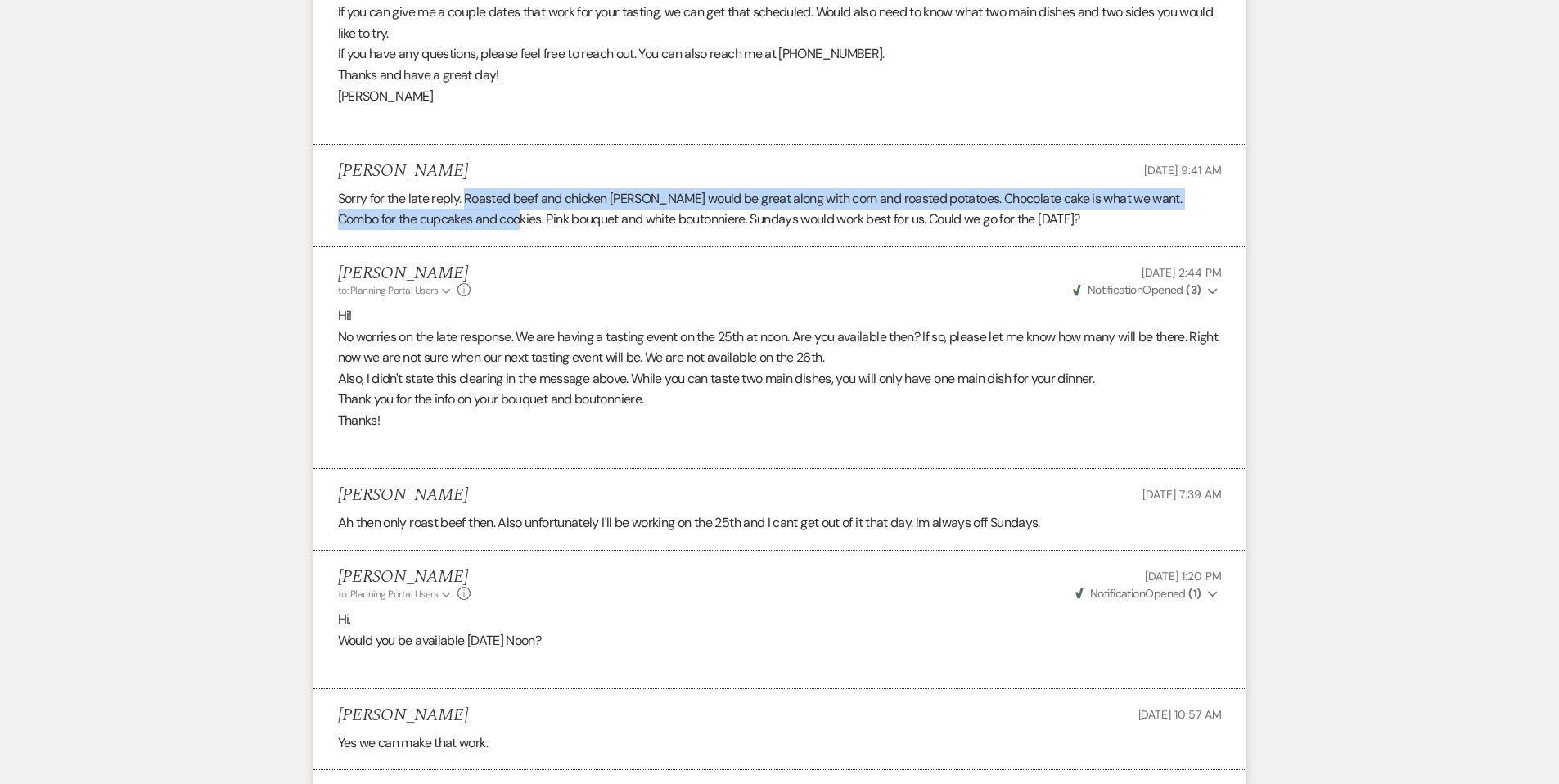
drag, startPoint x: 465, startPoint y: 195, endPoint x: 467, endPoint y: 216, distance: 21.1
click at [468, 217] on p "Sorry for the late reply. Roasted beef and chicken [PERSON_NAME] would be great…" at bounding box center [780, 209] width 883 height 41
copy p "Roasted beef and chicken [PERSON_NAME] would be great along with corn and roast…"
